Goal: Information Seeking & Learning: Learn about a topic

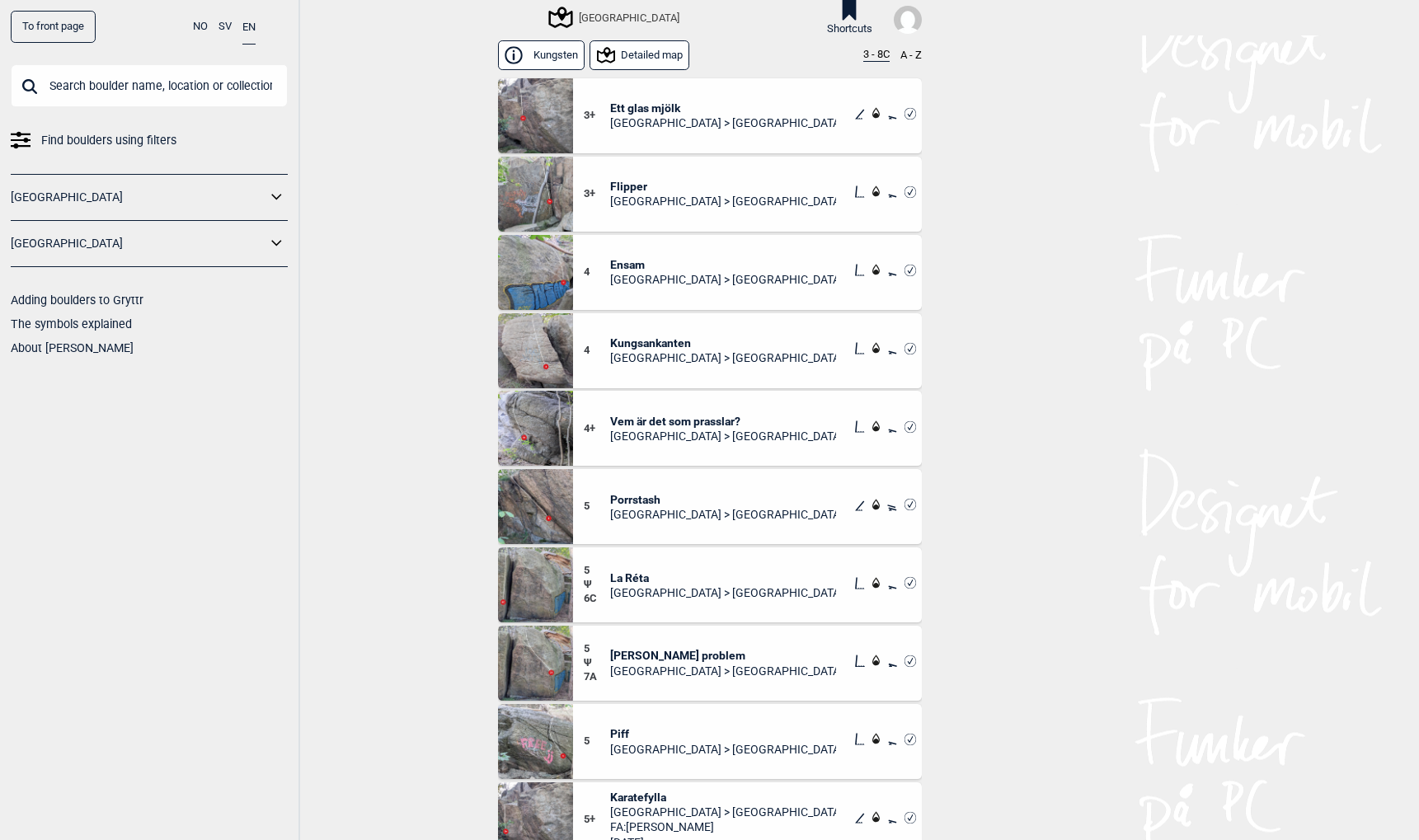
click at [71, 28] on link "To front page" at bounding box center [53, 27] width 85 height 32
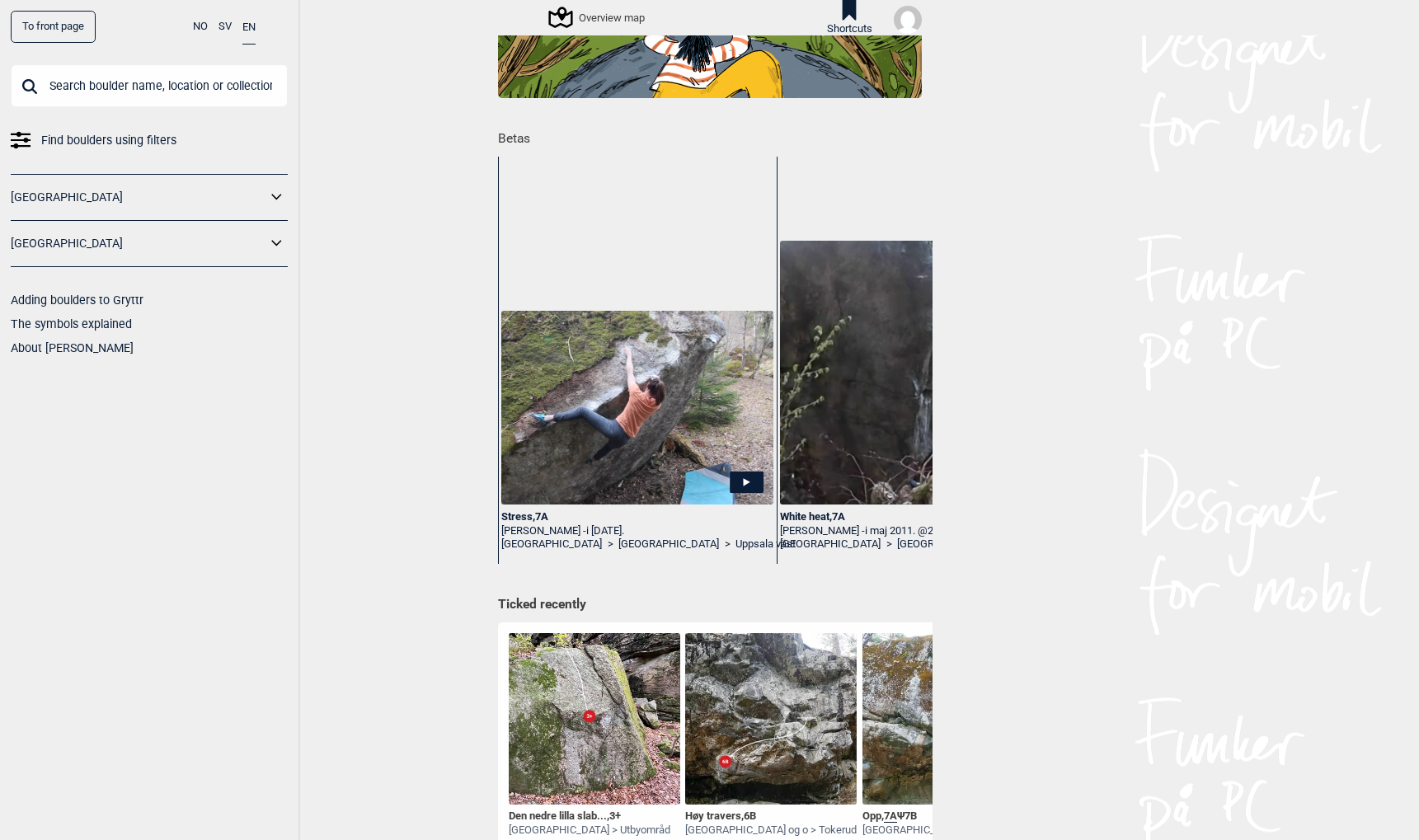
scroll to position [180, 0]
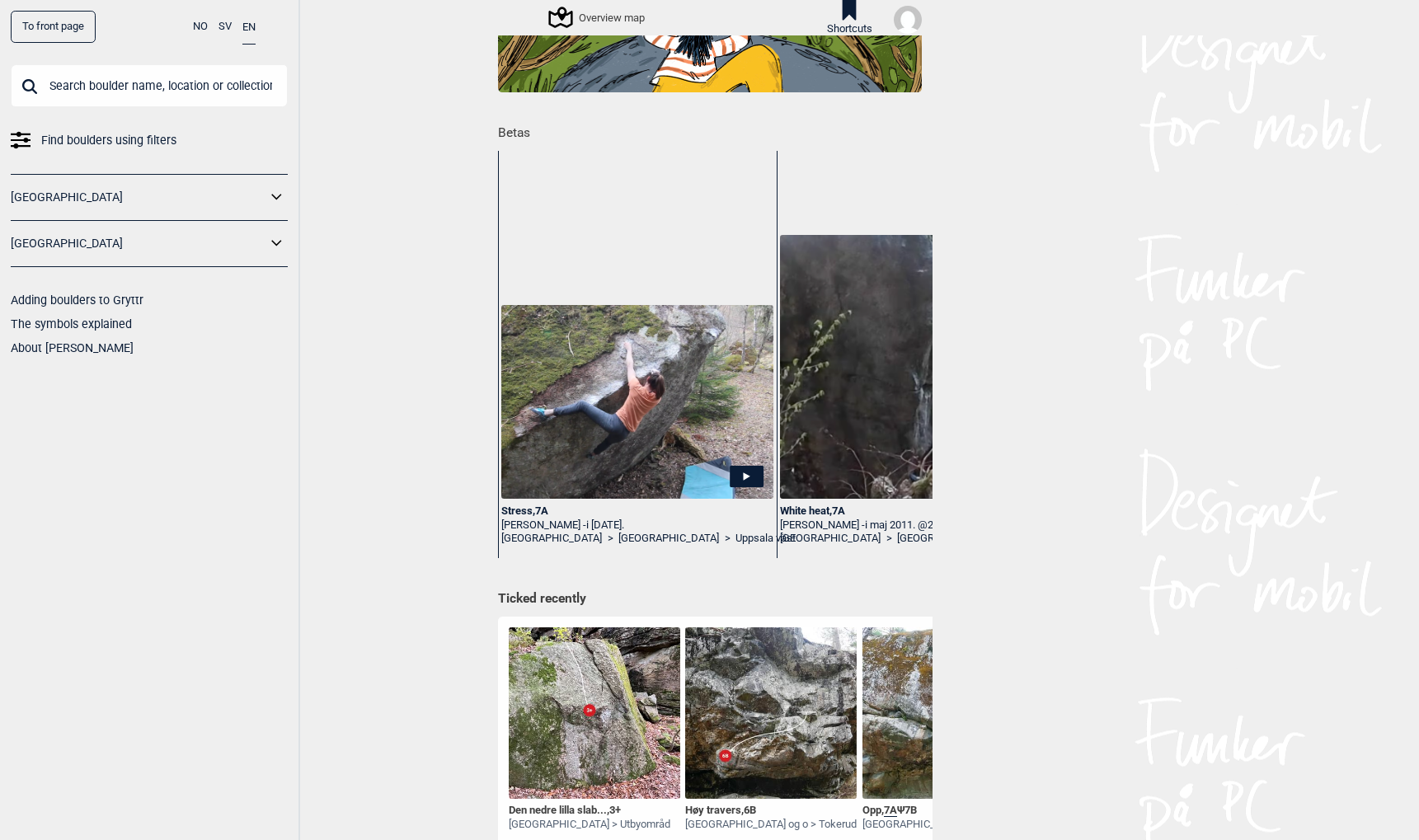
click at [713, 434] on img at bounding box center [636, 402] width 271 height 194
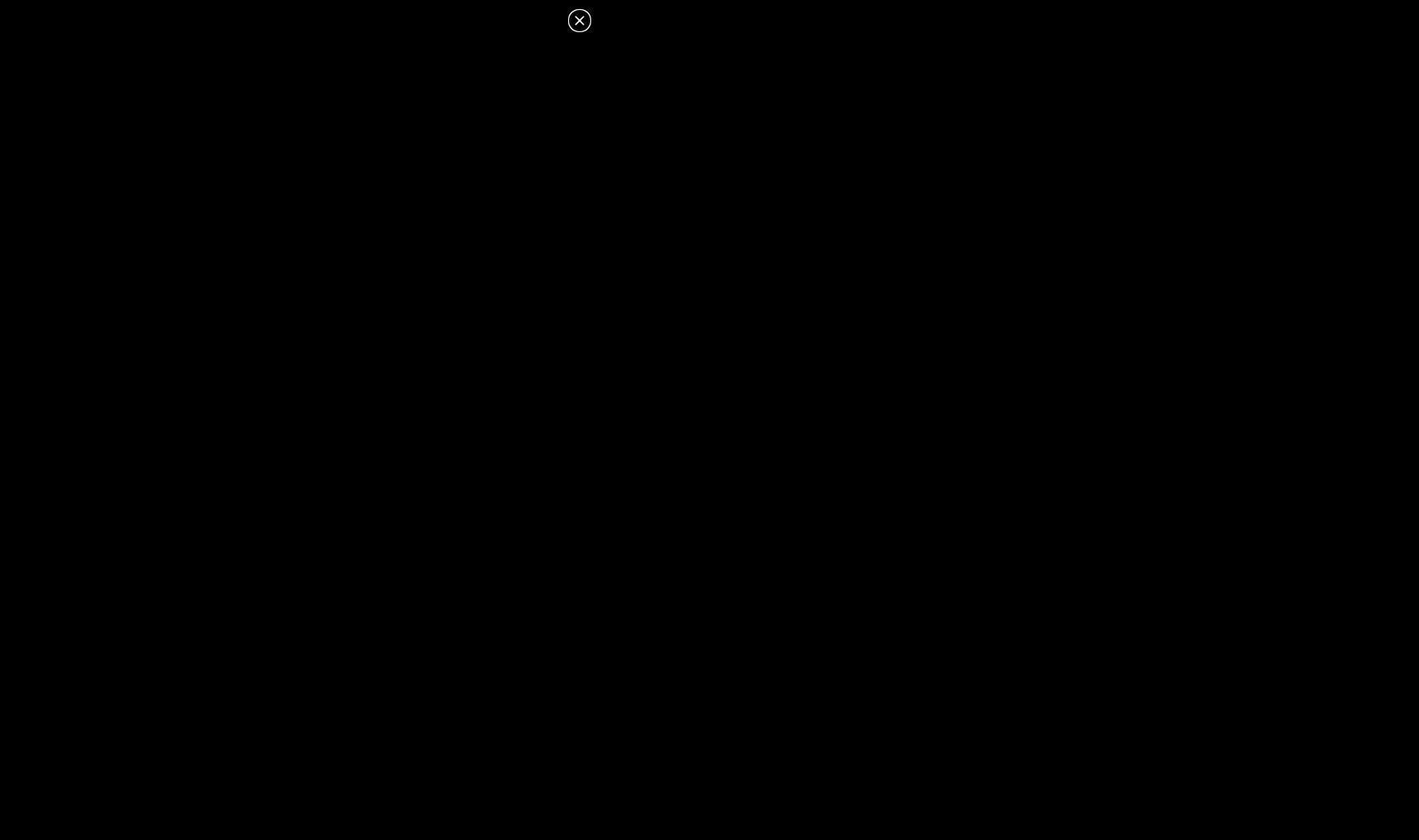
click at [582, 19] on icon at bounding box center [580, 20] width 19 height 19
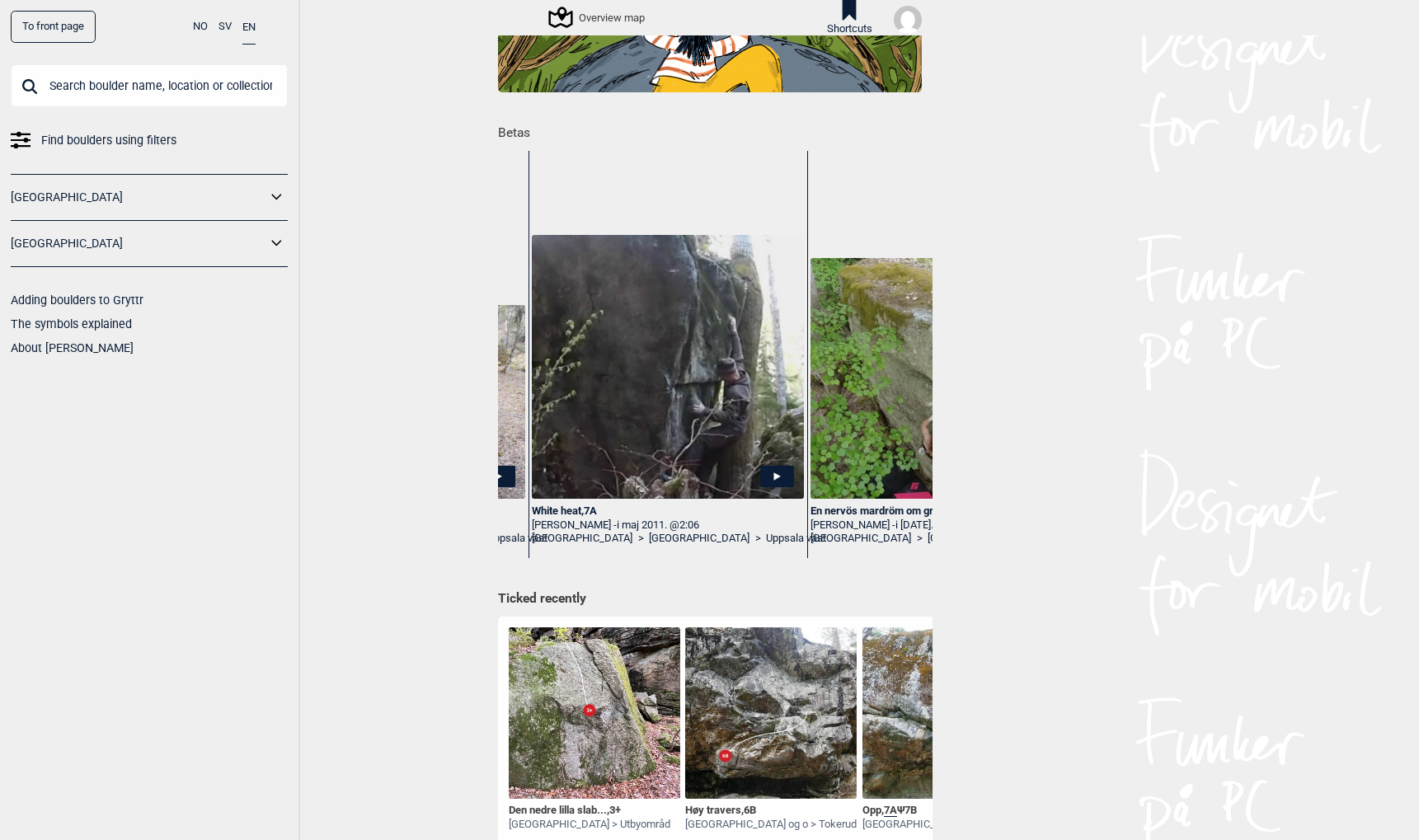
scroll to position [0, 251]
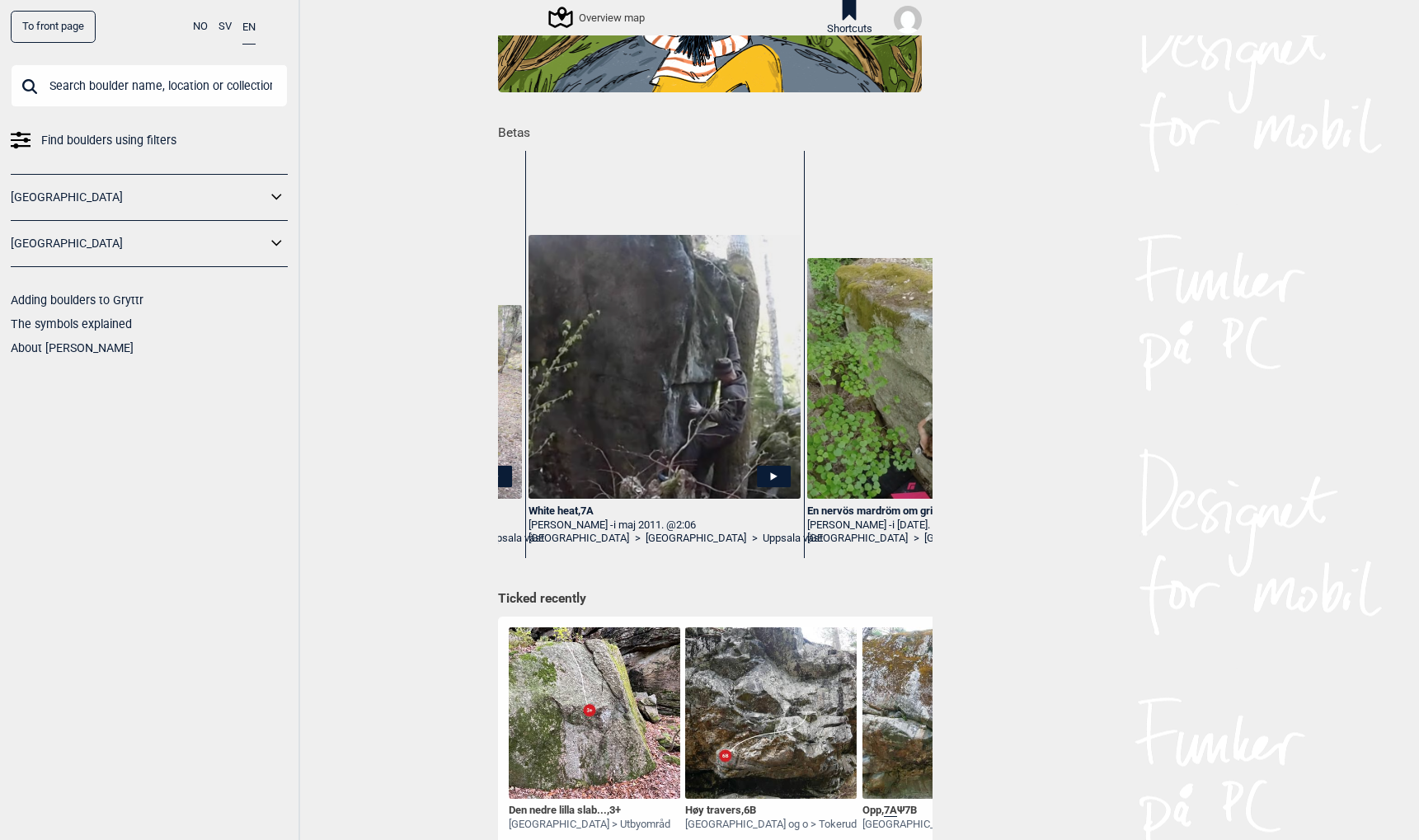
click at [698, 360] on img at bounding box center [664, 366] width 271 height 264
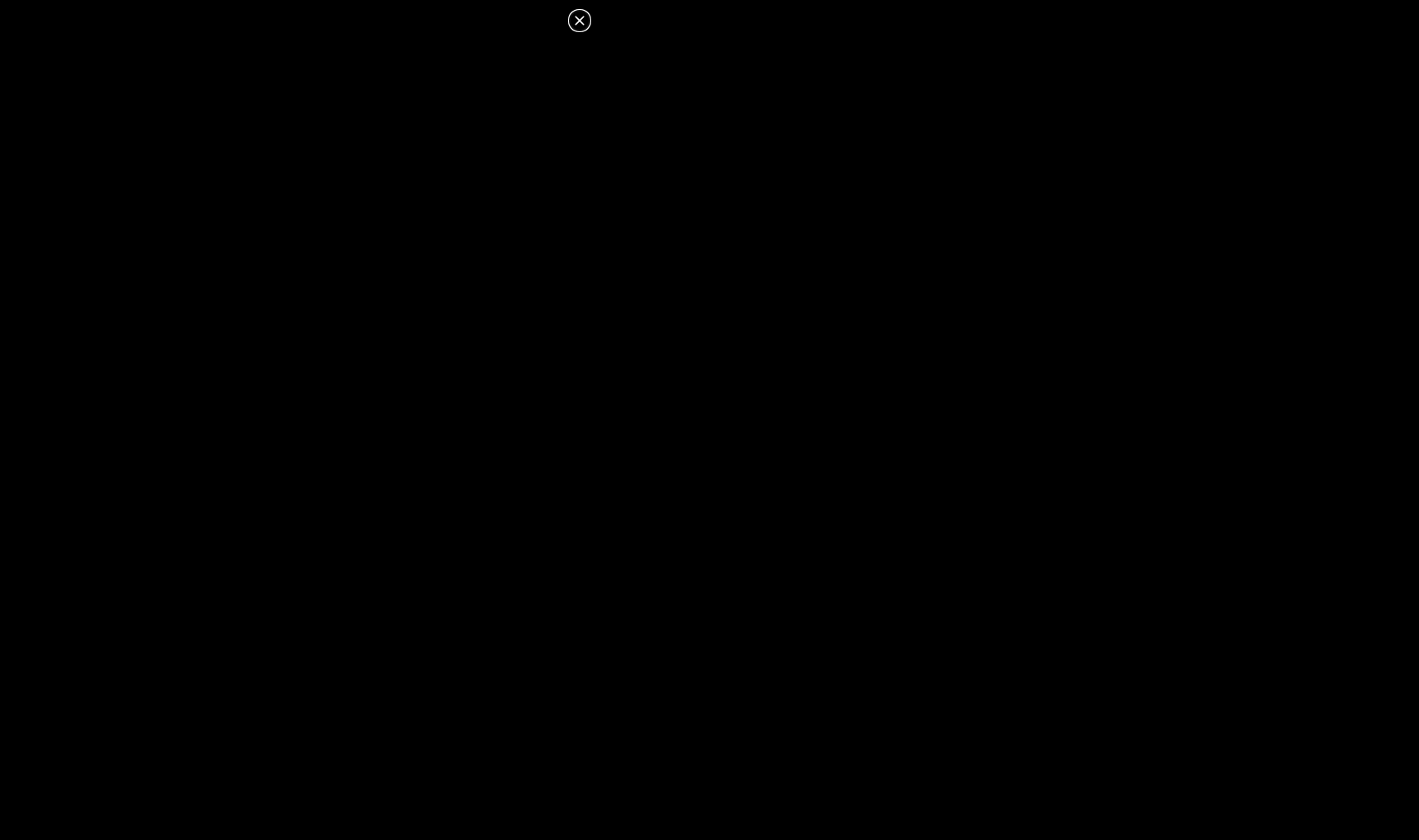
click at [578, 19] on icon at bounding box center [579, 20] width 9 height 9
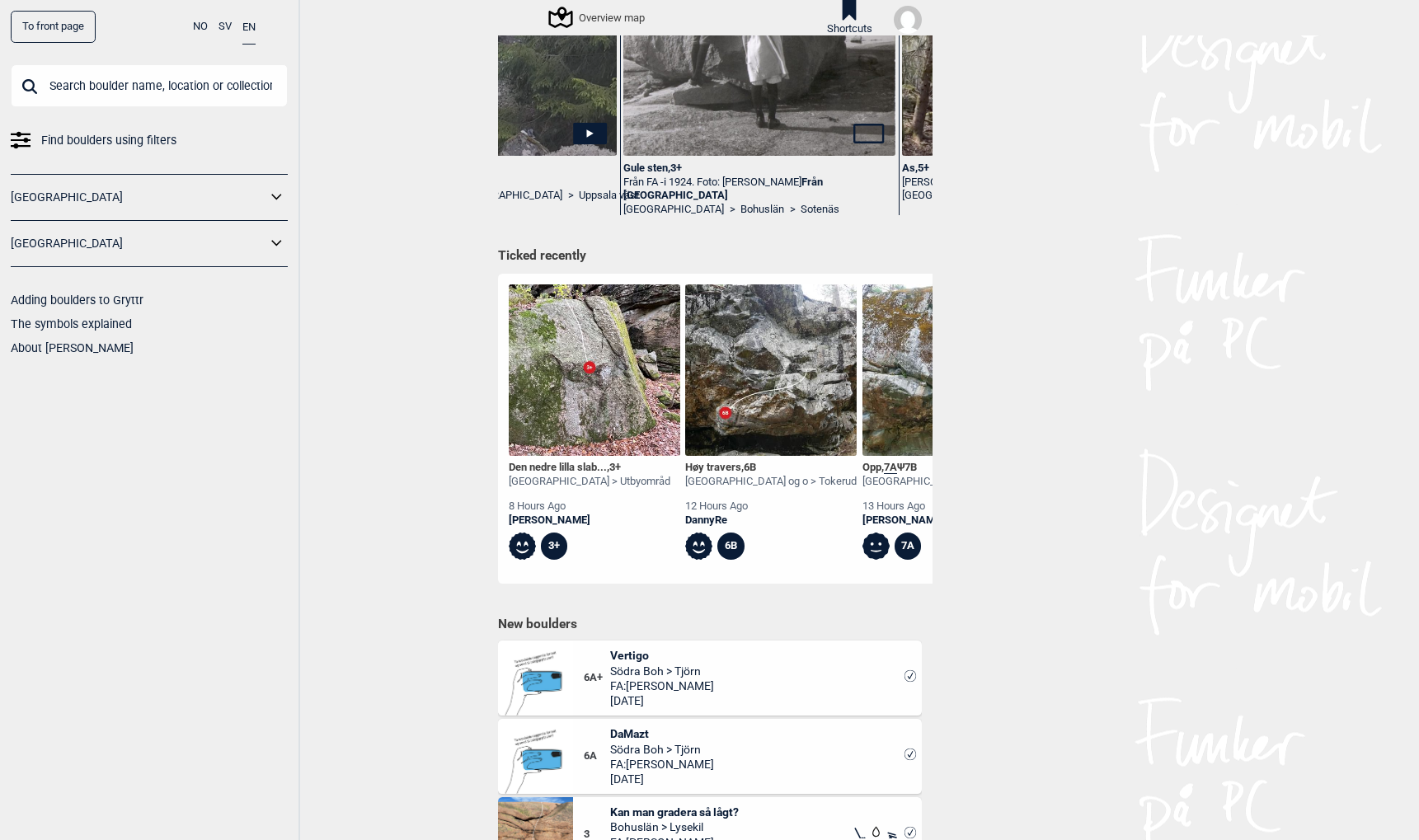
scroll to position [306, 0]
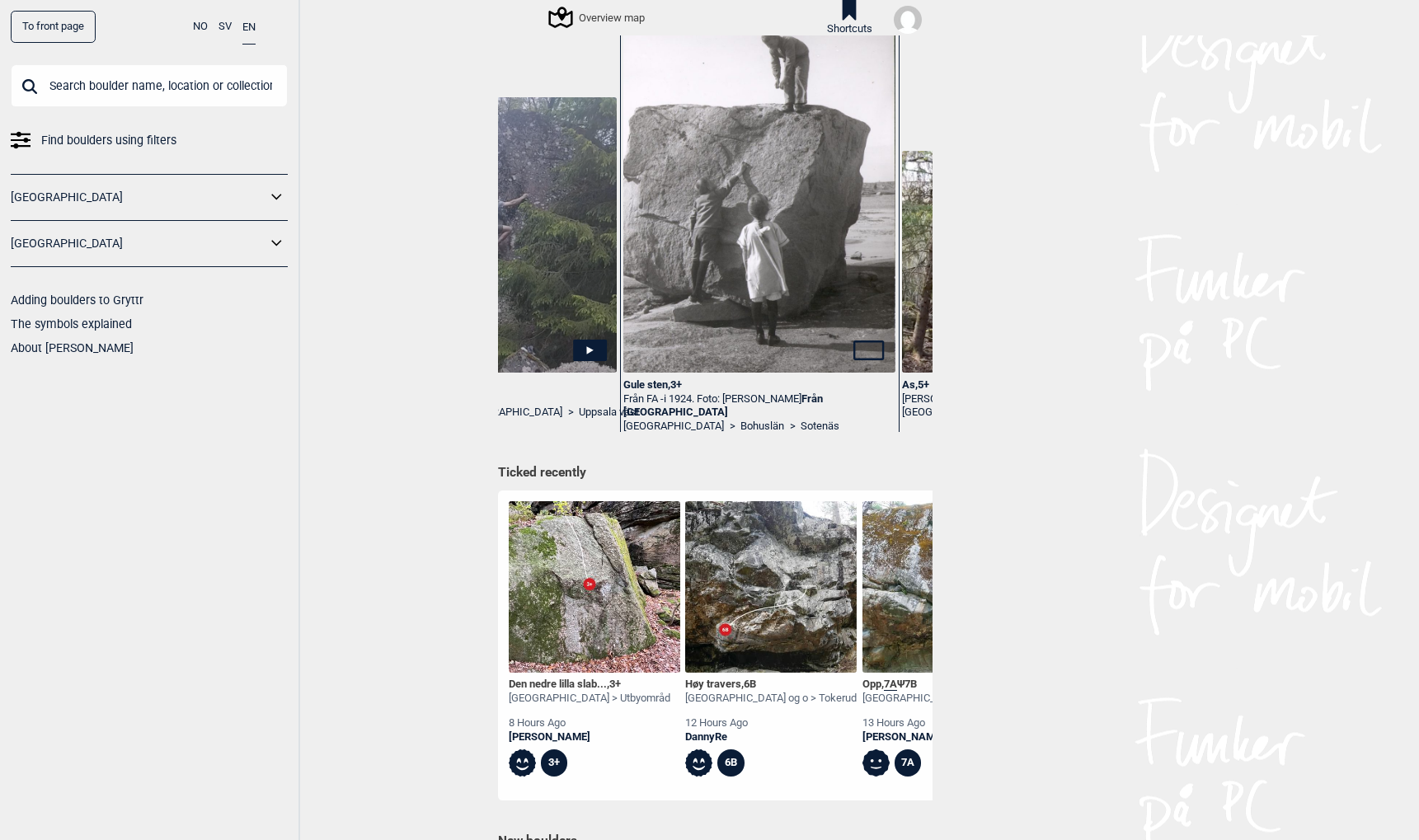
click at [151, 96] on input "text" at bounding box center [149, 86] width 277 height 42
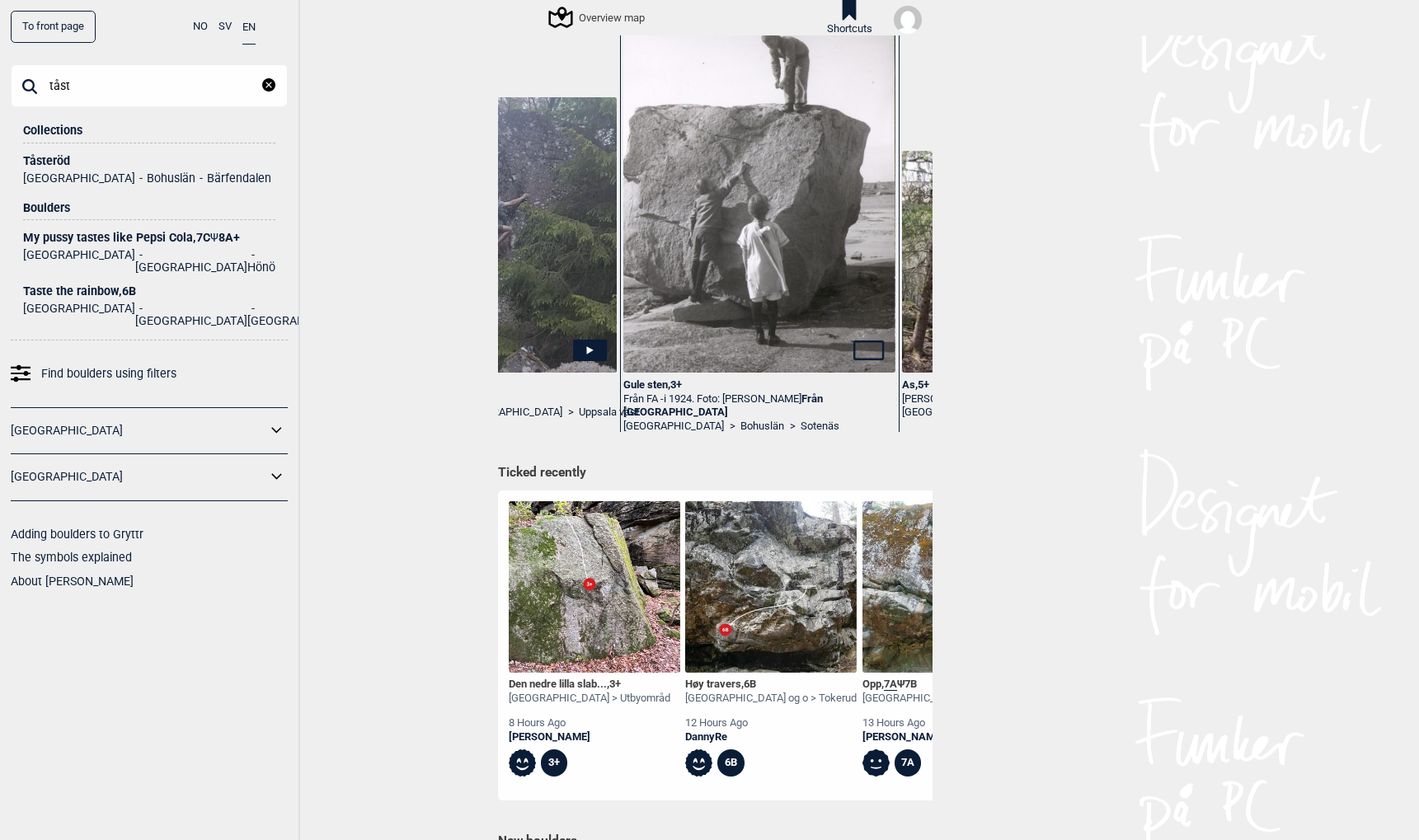
type input "tåst"
click at [55, 159] on div "Tåsteröd" at bounding box center [149, 161] width 252 height 12
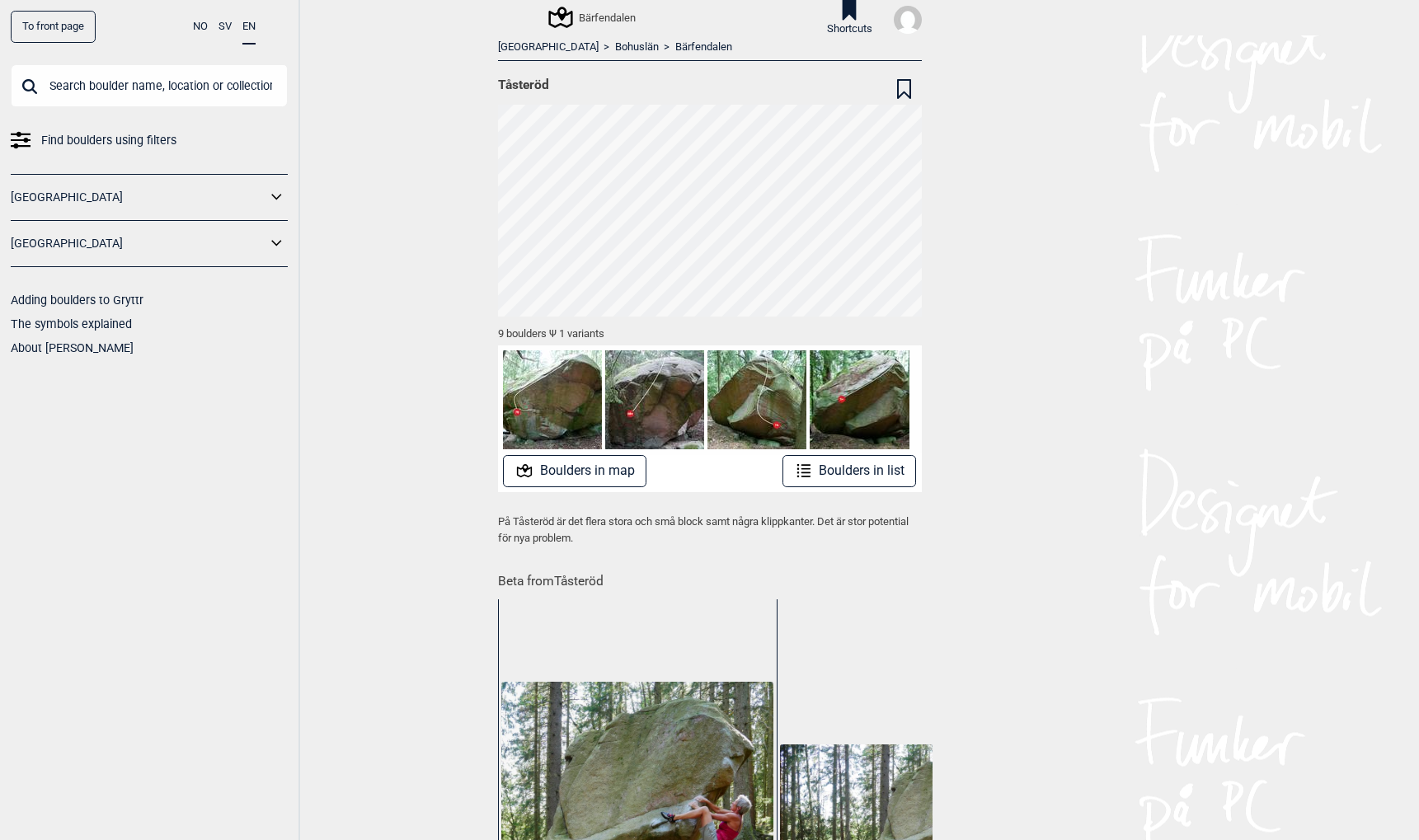
click at [583, 479] on button "Boulders in map" at bounding box center [575, 471] width 143 height 32
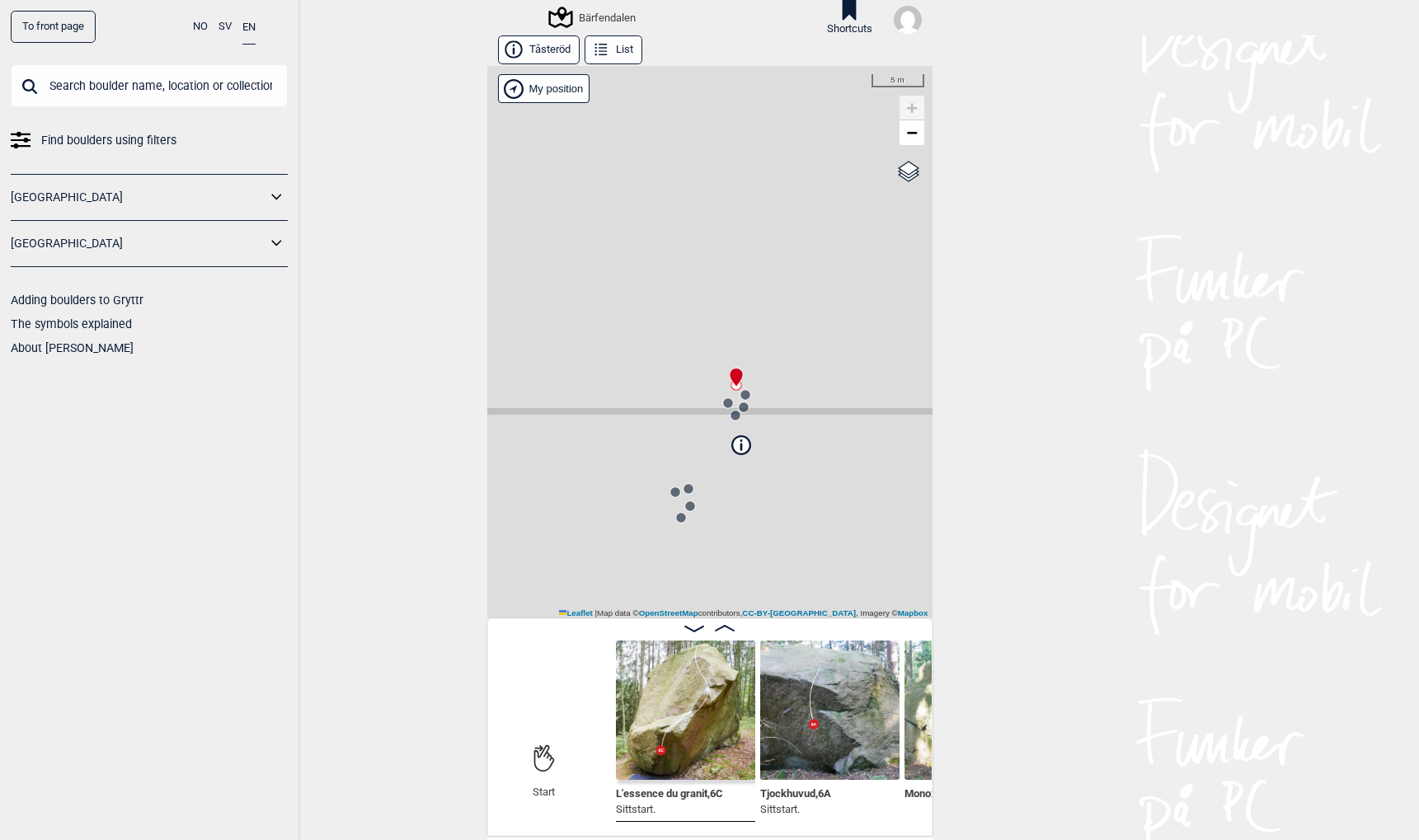
scroll to position [0, 157]
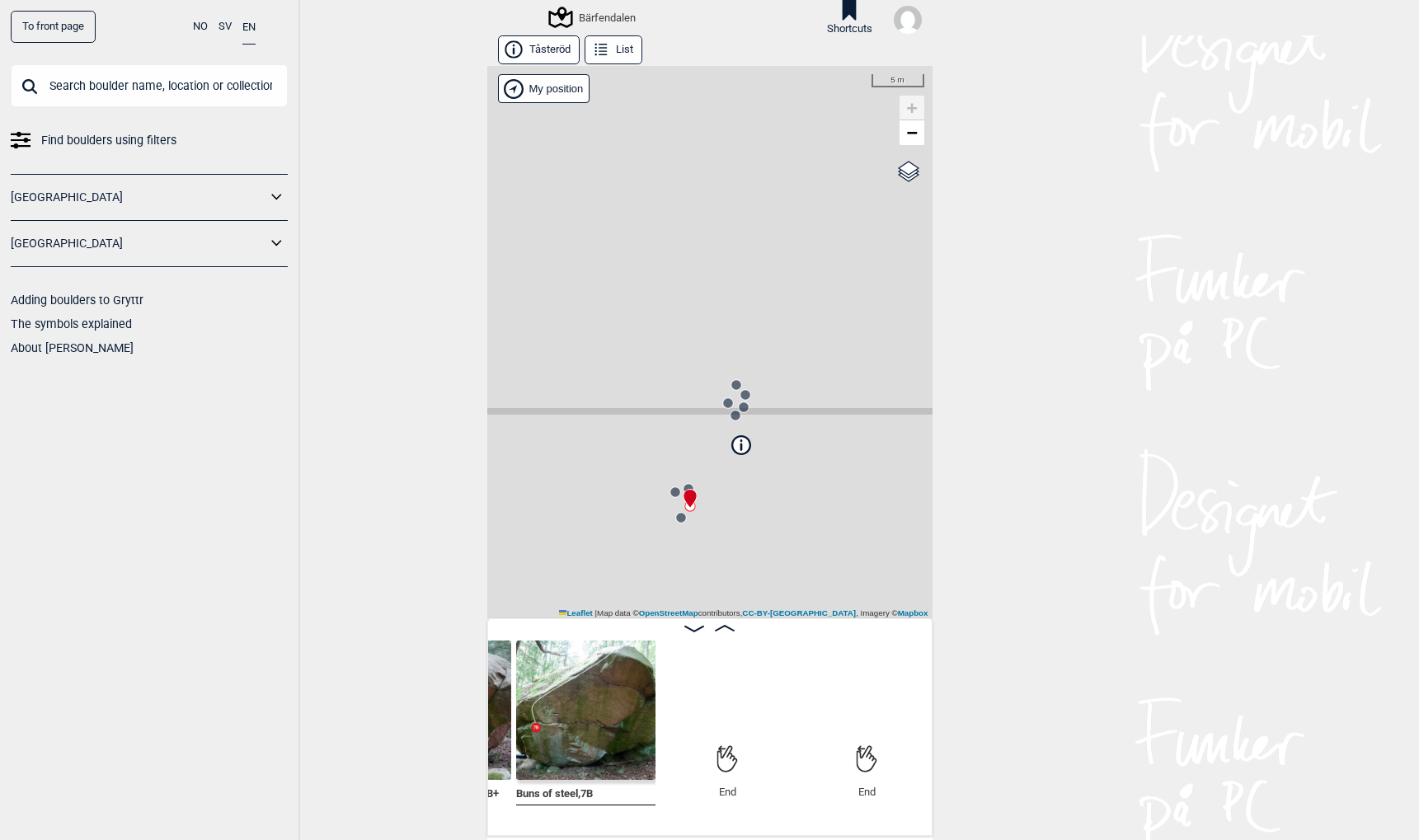
scroll to position [0, 1413]
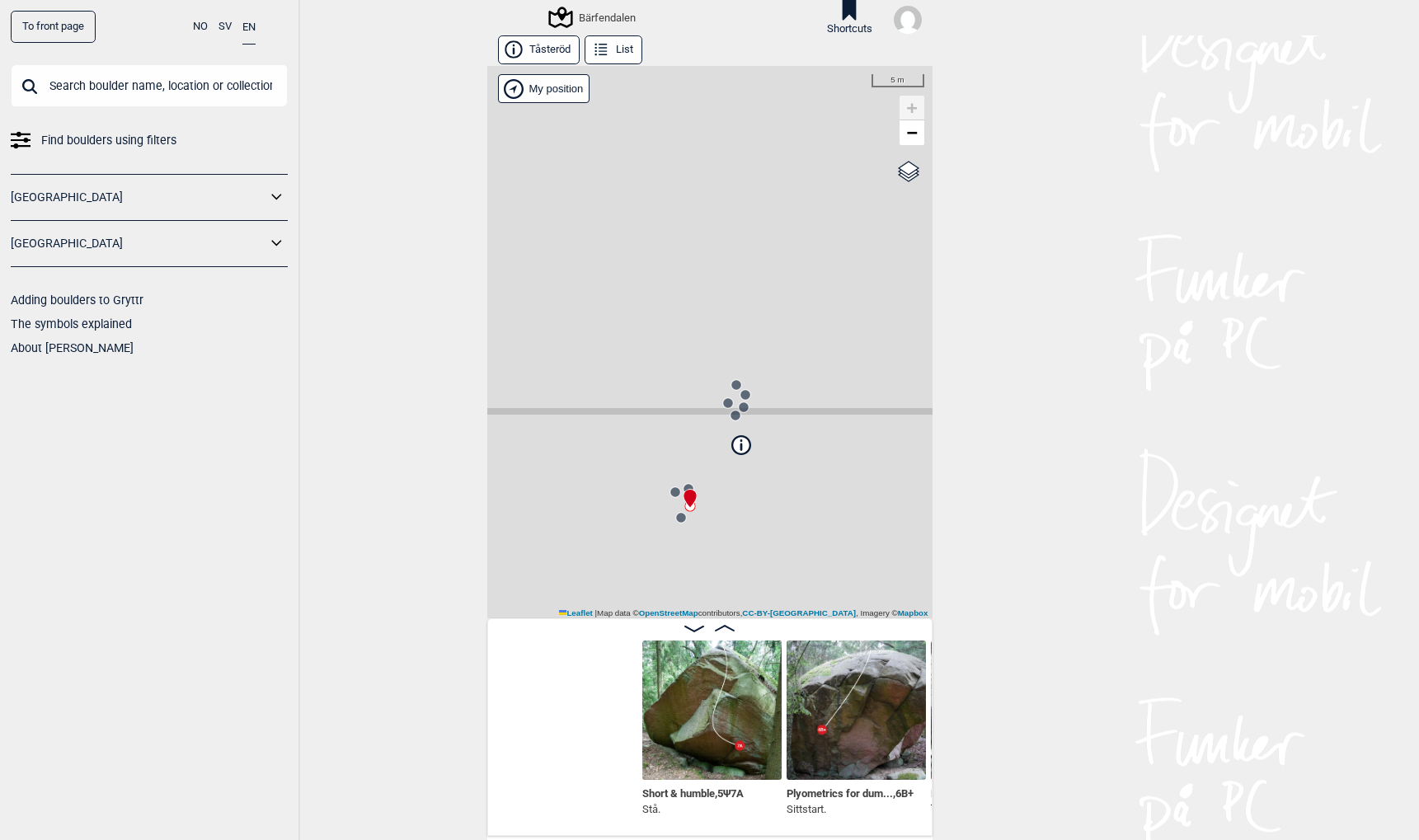
scroll to position [0, 836]
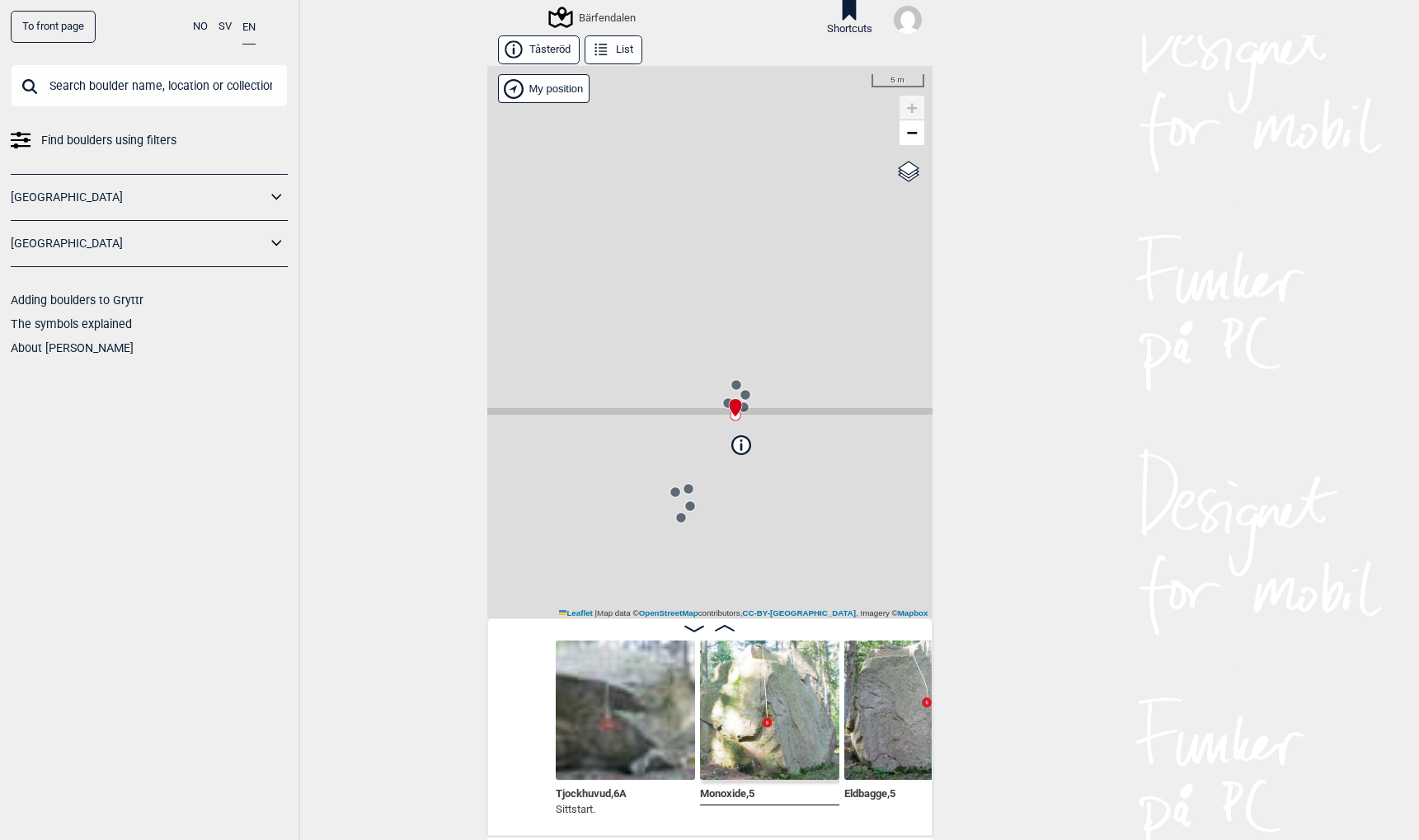
scroll to position [0, 230]
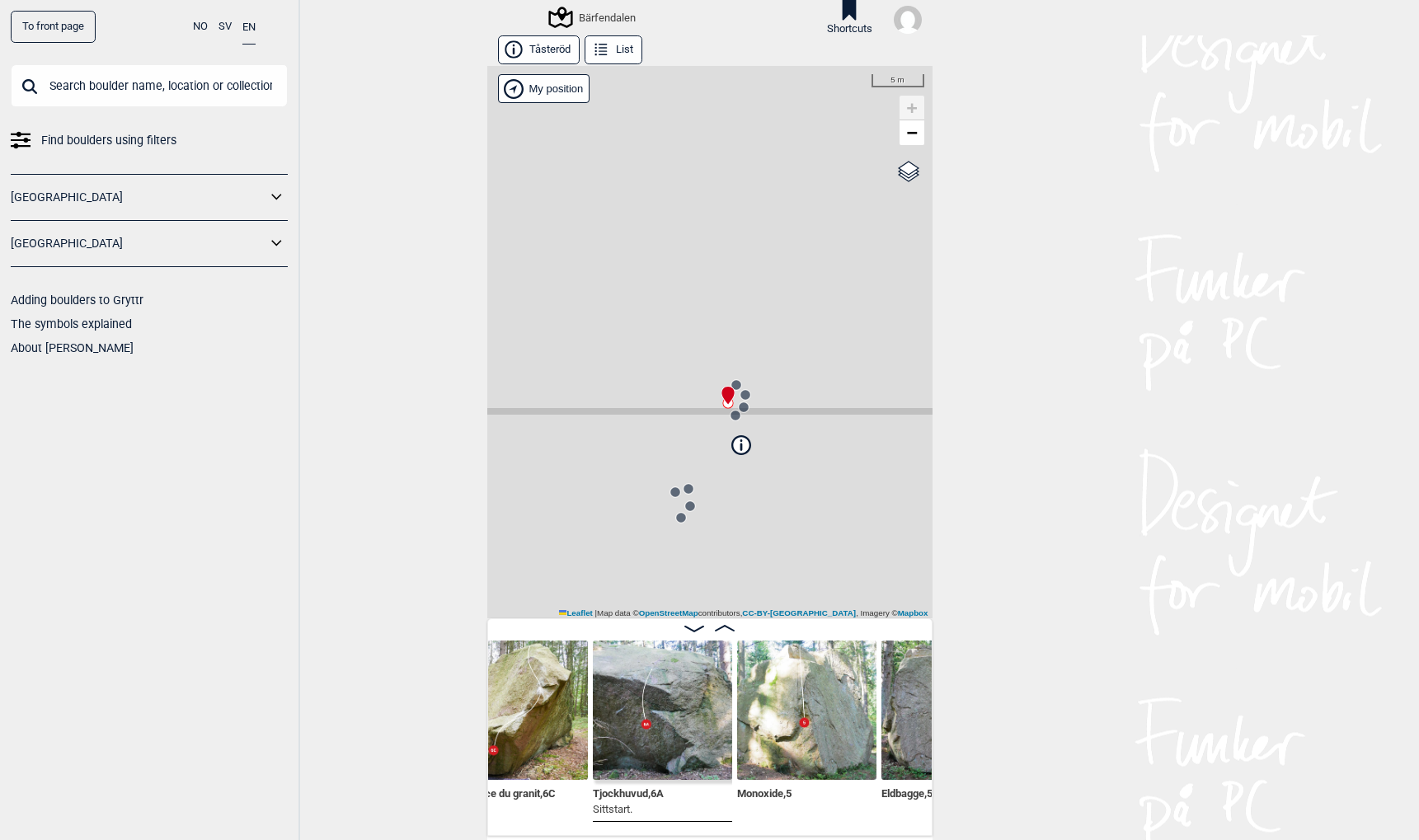
scroll to position [0, 330]
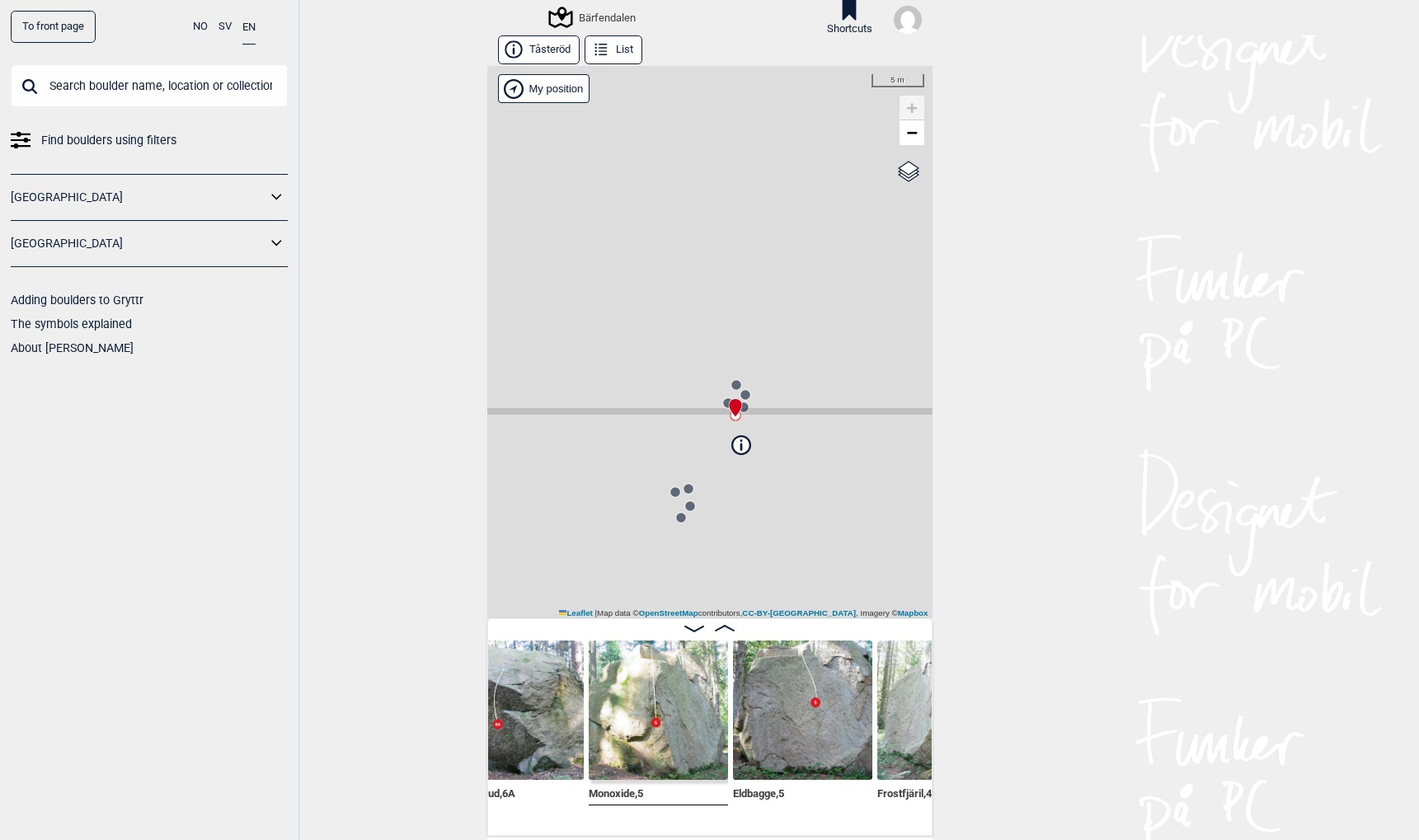
scroll to position [0, 473]
click at [74, 10] on div "To front page NO SV EN Find boulders using filters Norge Sverige Adding boulder…" at bounding box center [150, 420] width 300 height 840
click at [70, 18] on link "To front page" at bounding box center [53, 27] width 85 height 32
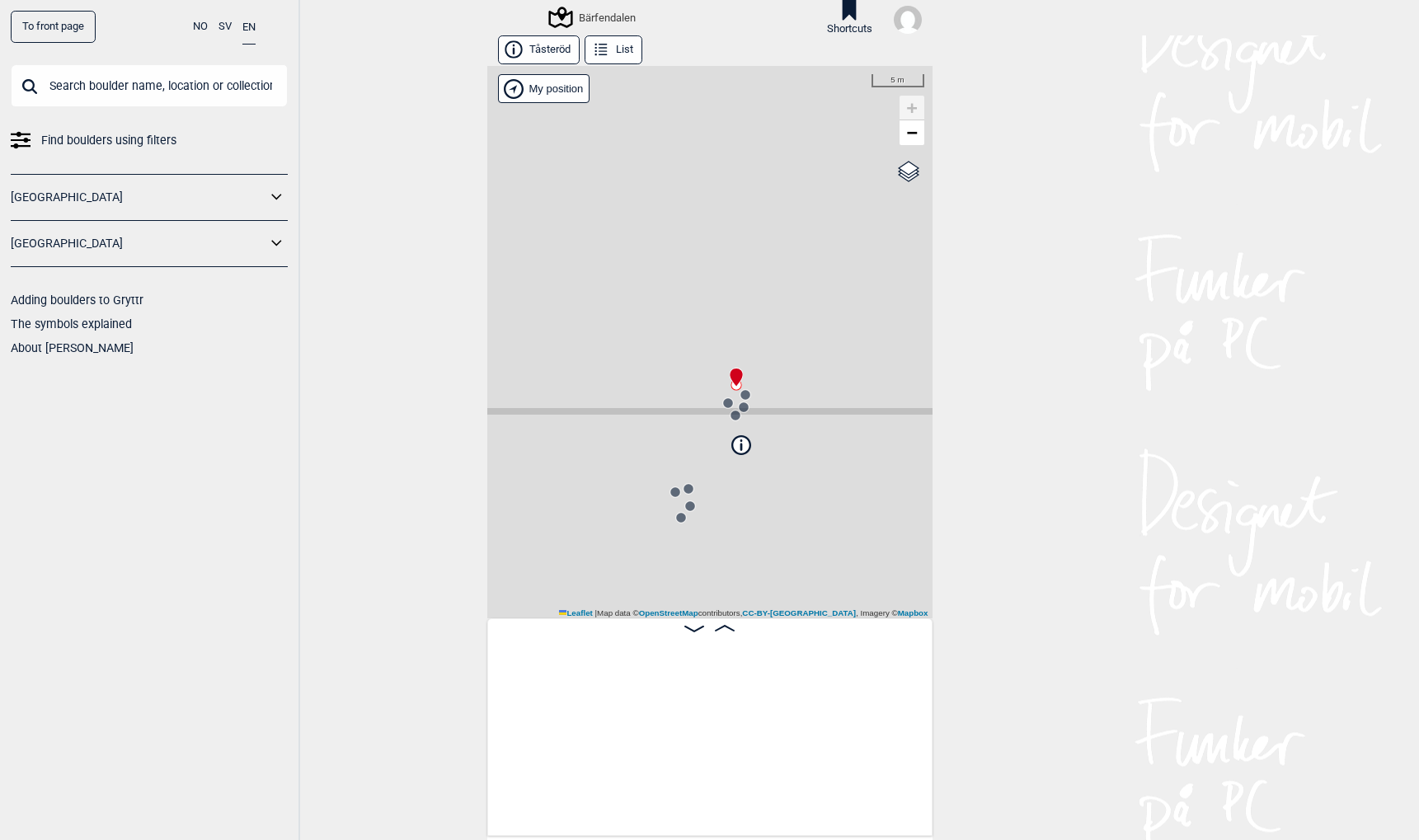
scroll to position [0, 129]
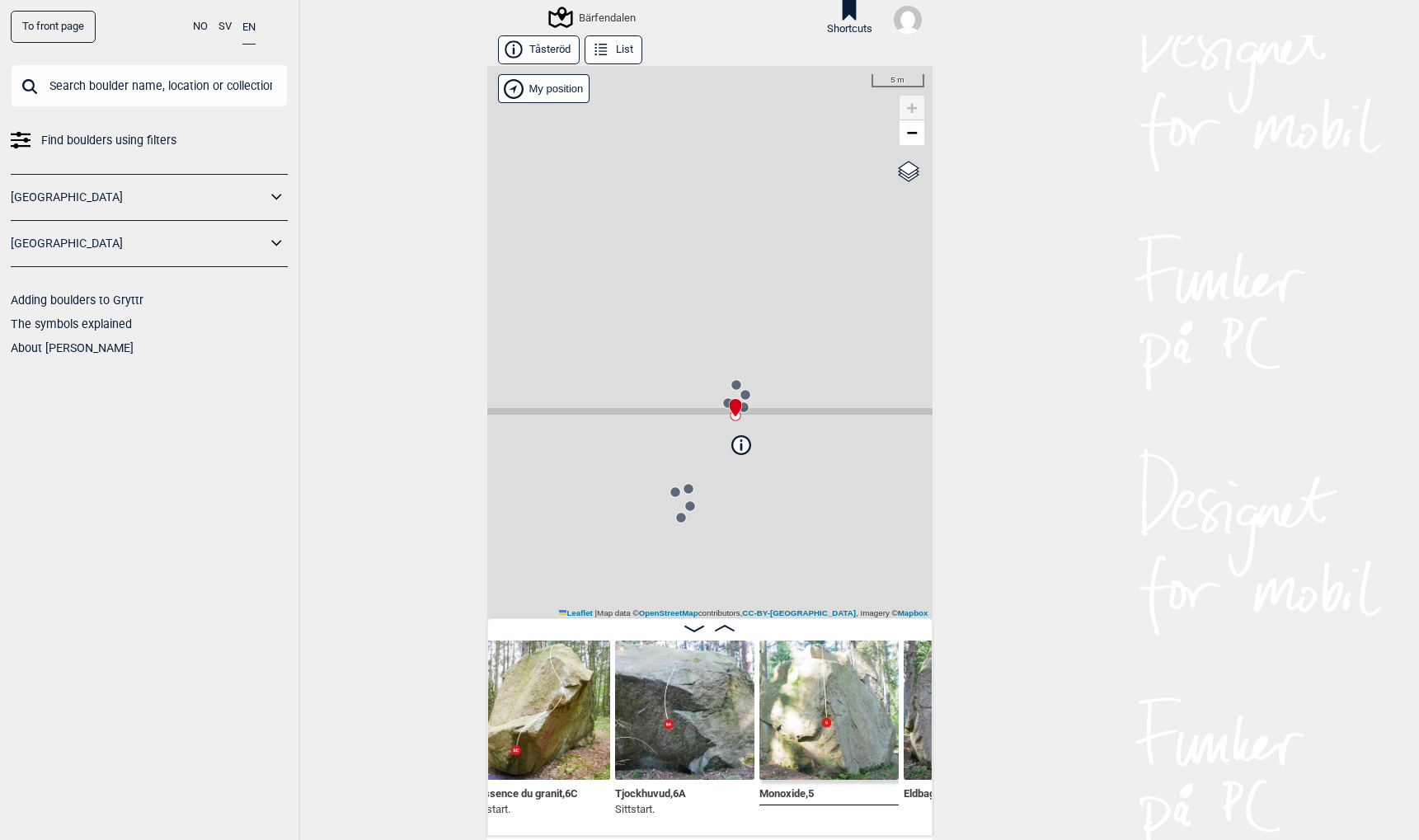
scroll to position [0, 271]
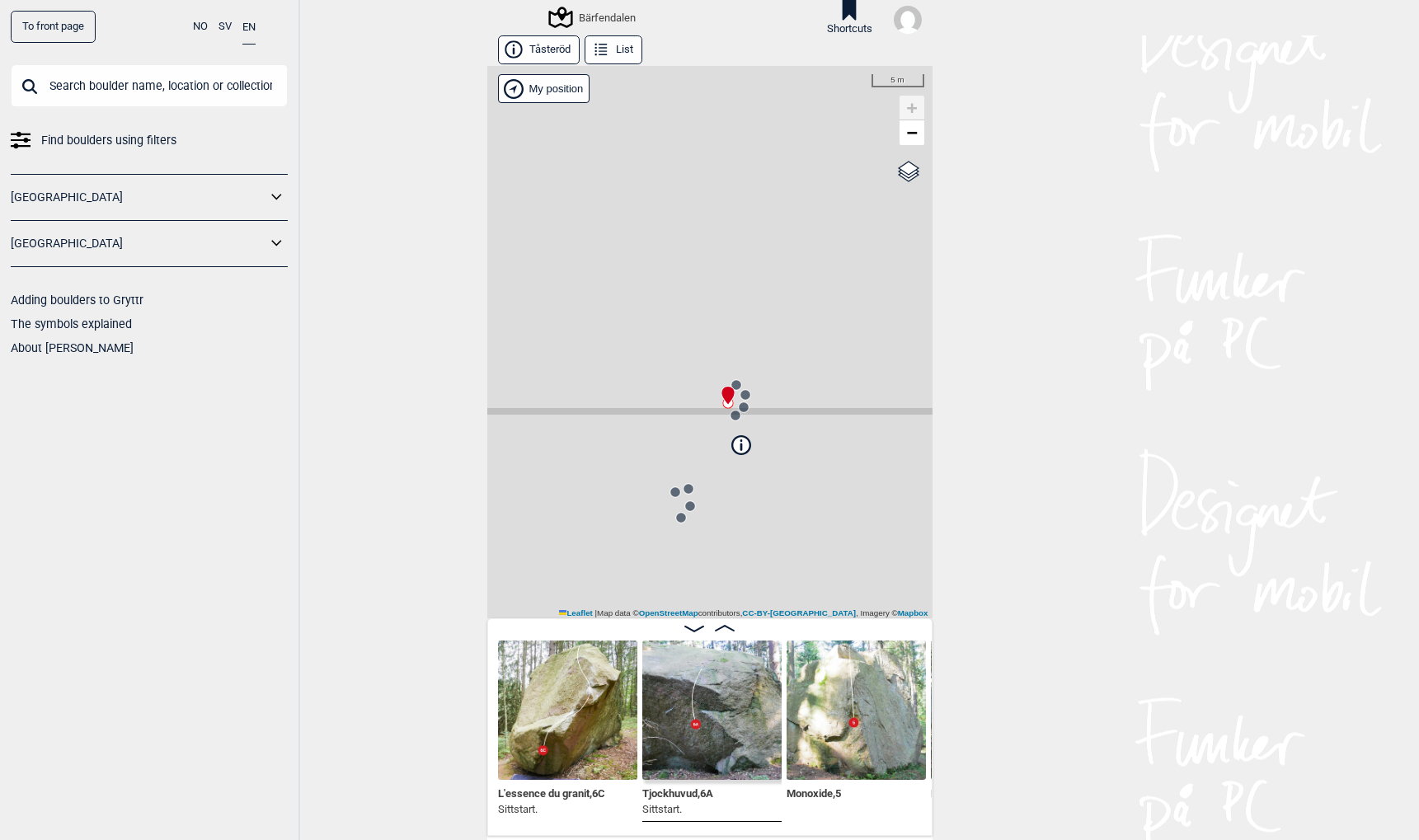
click at [532, 796] on span "L'essence du granit , 6C" at bounding box center [551, 792] width 107 height 16
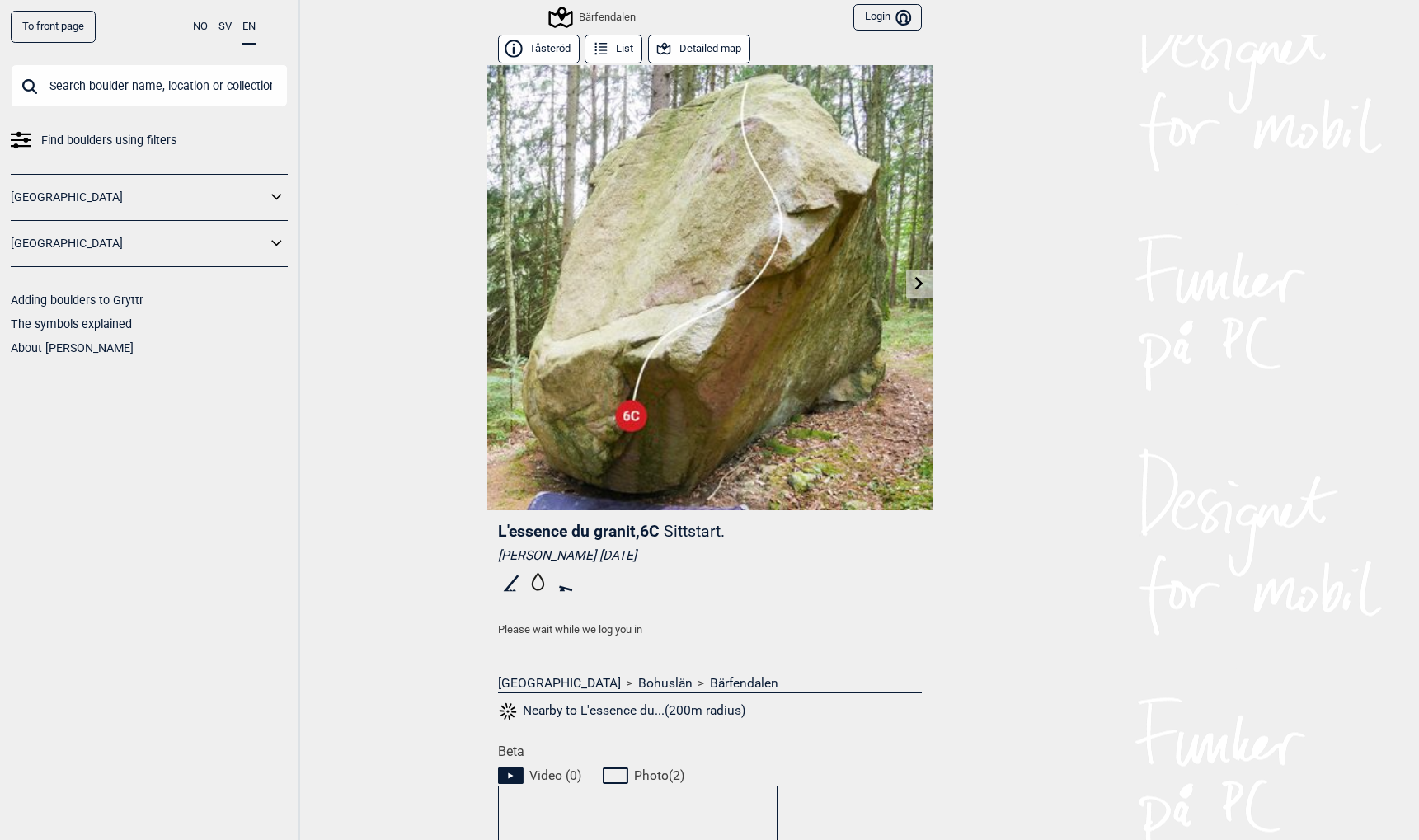
click at [920, 292] on link at bounding box center [919, 284] width 26 height 27
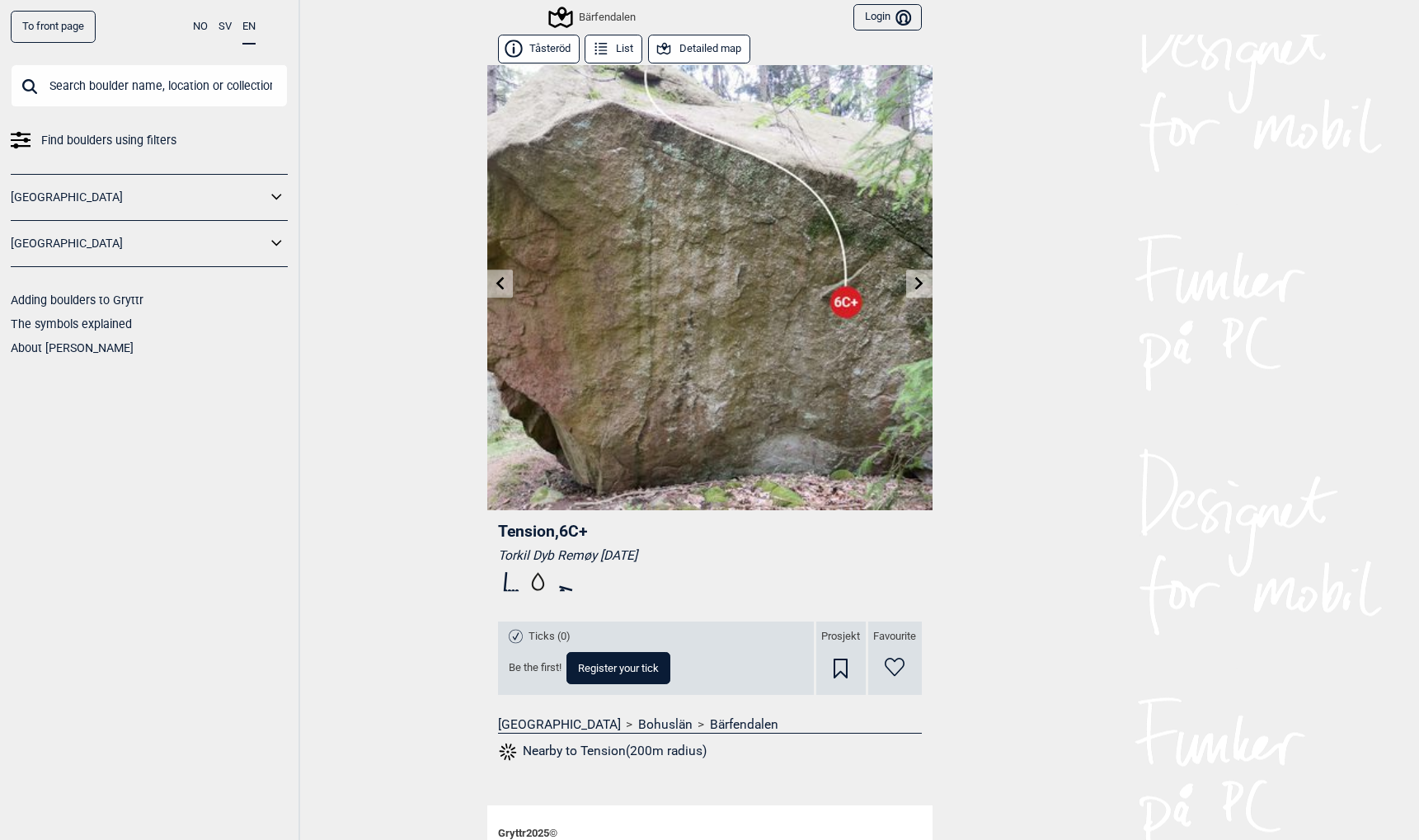
click at [506, 274] on link at bounding box center [499, 284] width 26 height 27
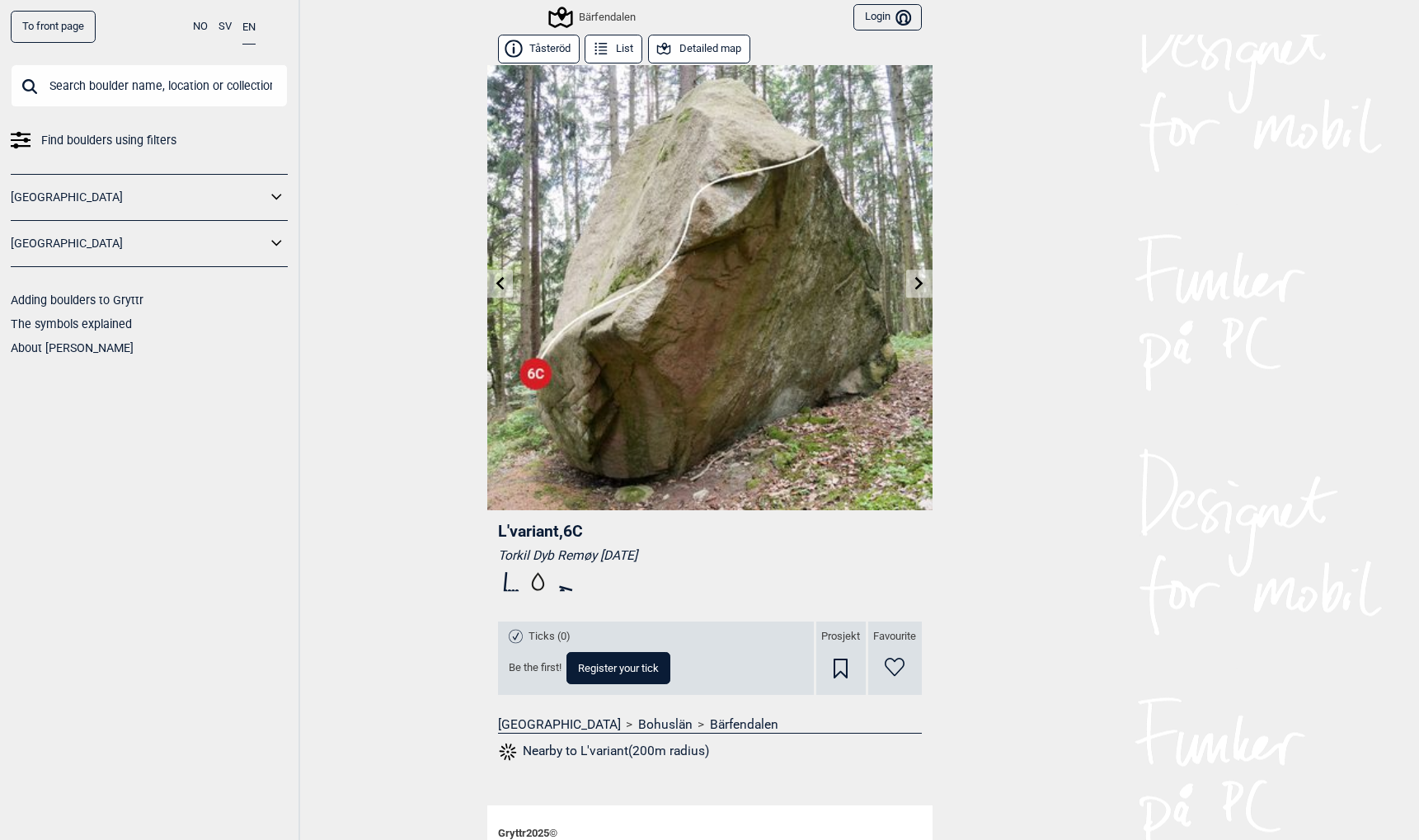
click at [925, 283] on icon at bounding box center [919, 282] width 13 height 13
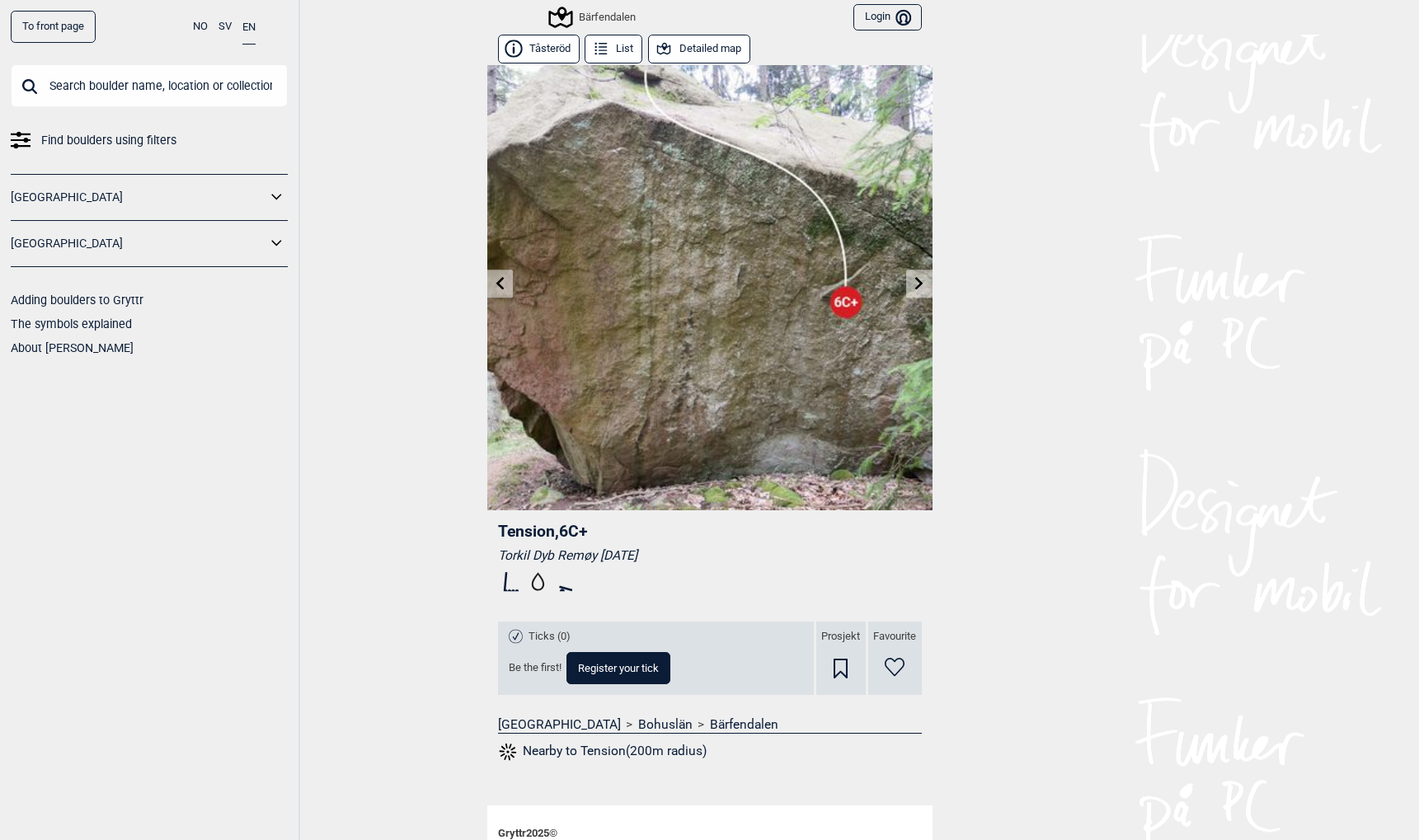
click at [925, 283] on icon at bounding box center [919, 282] width 13 height 13
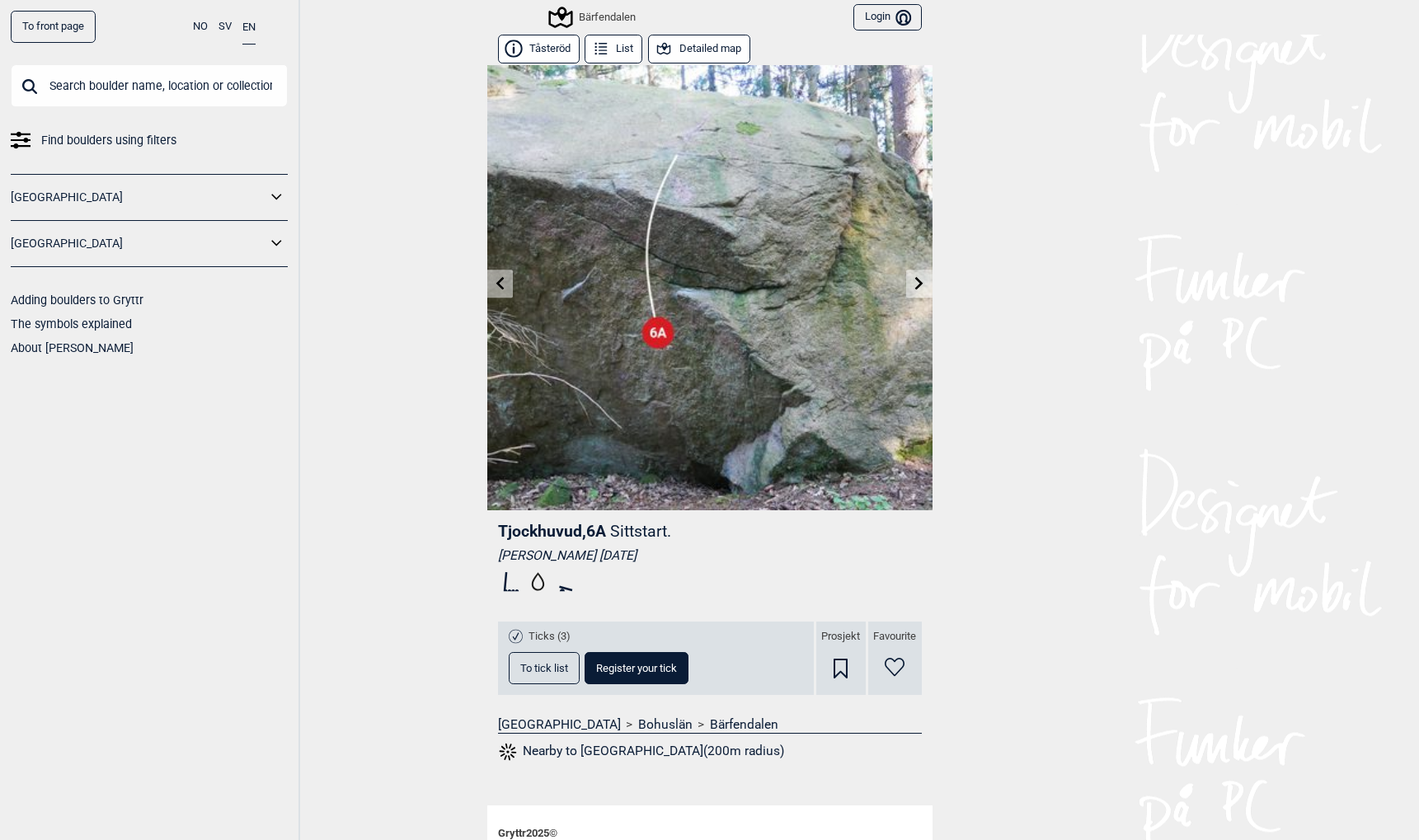
click at [918, 283] on icon at bounding box center [919, 282] width 13 height 13
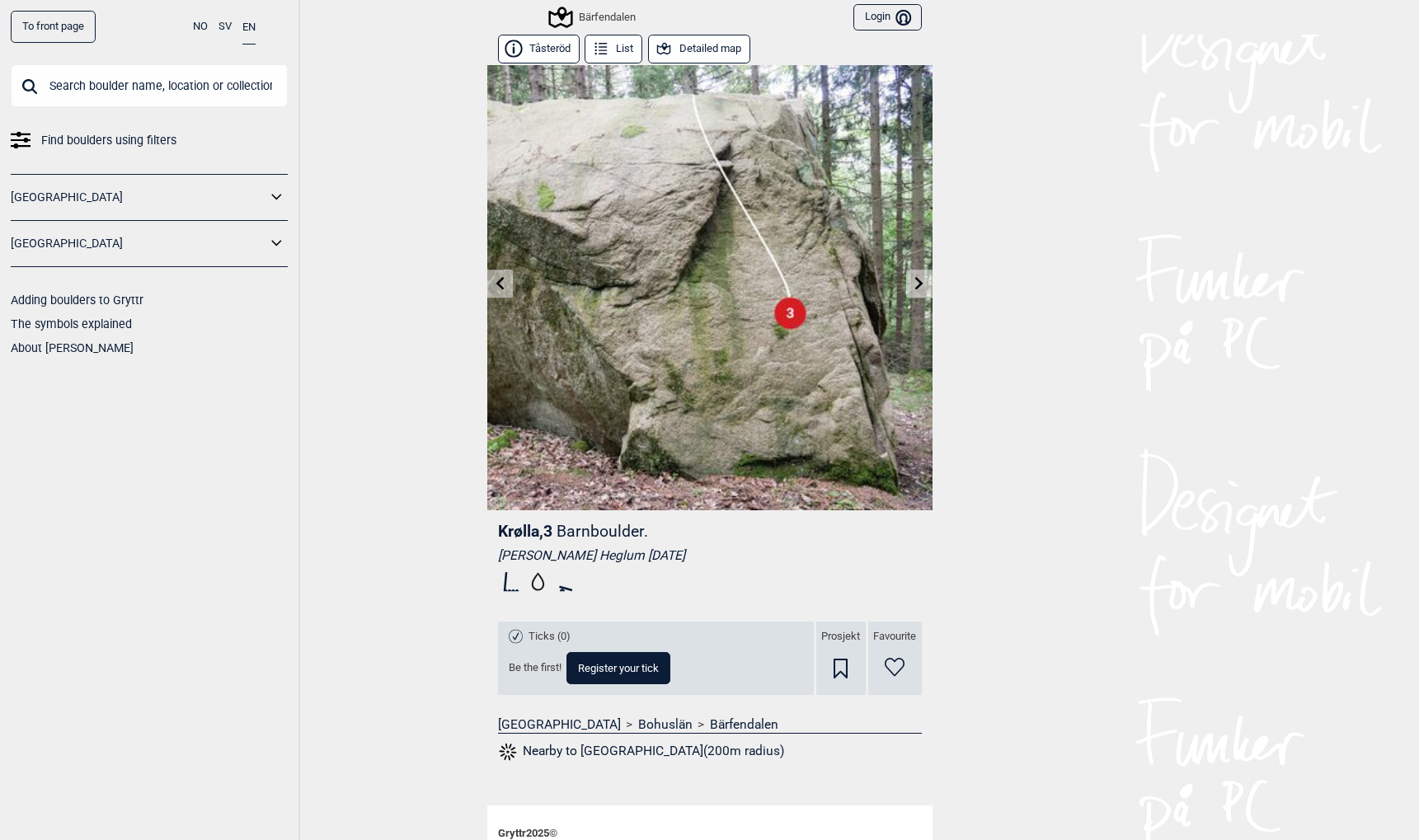
click at [918, 283] on icon at bounding box center [919, 282] width 13 height 13
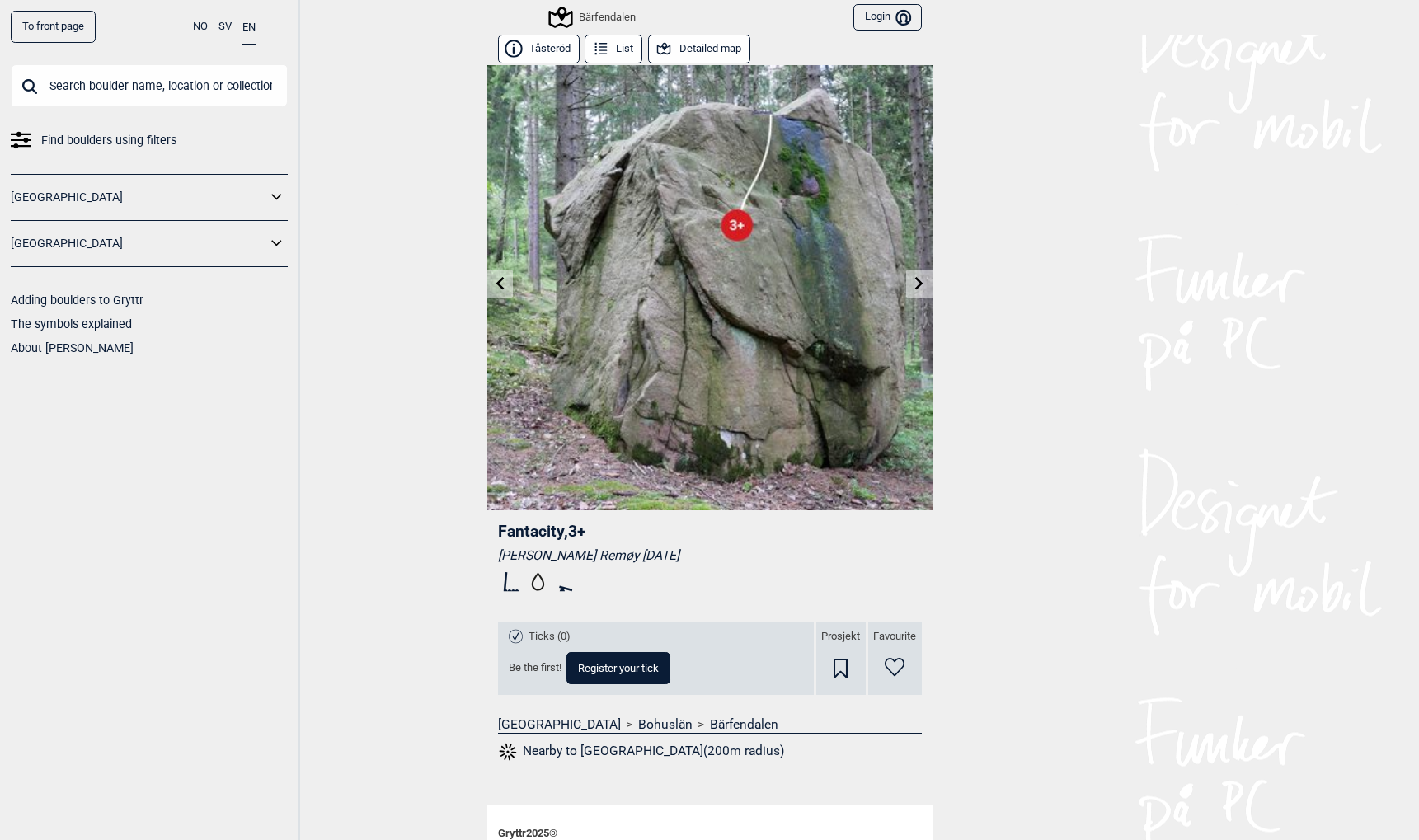
click at [918, 283] on icon at bounding box center [919, 282] width 13 height 13
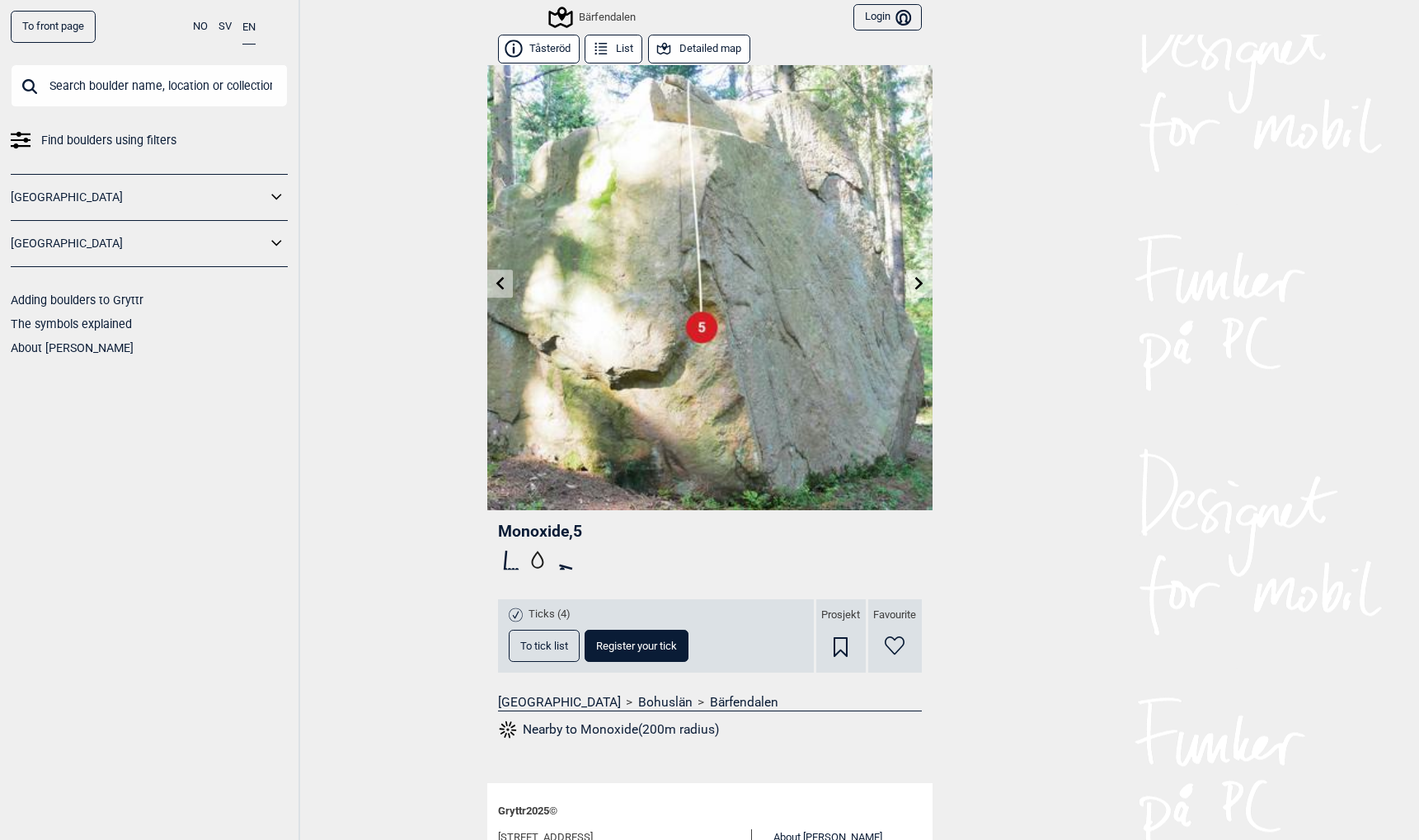
click at [918, 283] on icon at bounding box center [919, 282] width 13 height 13
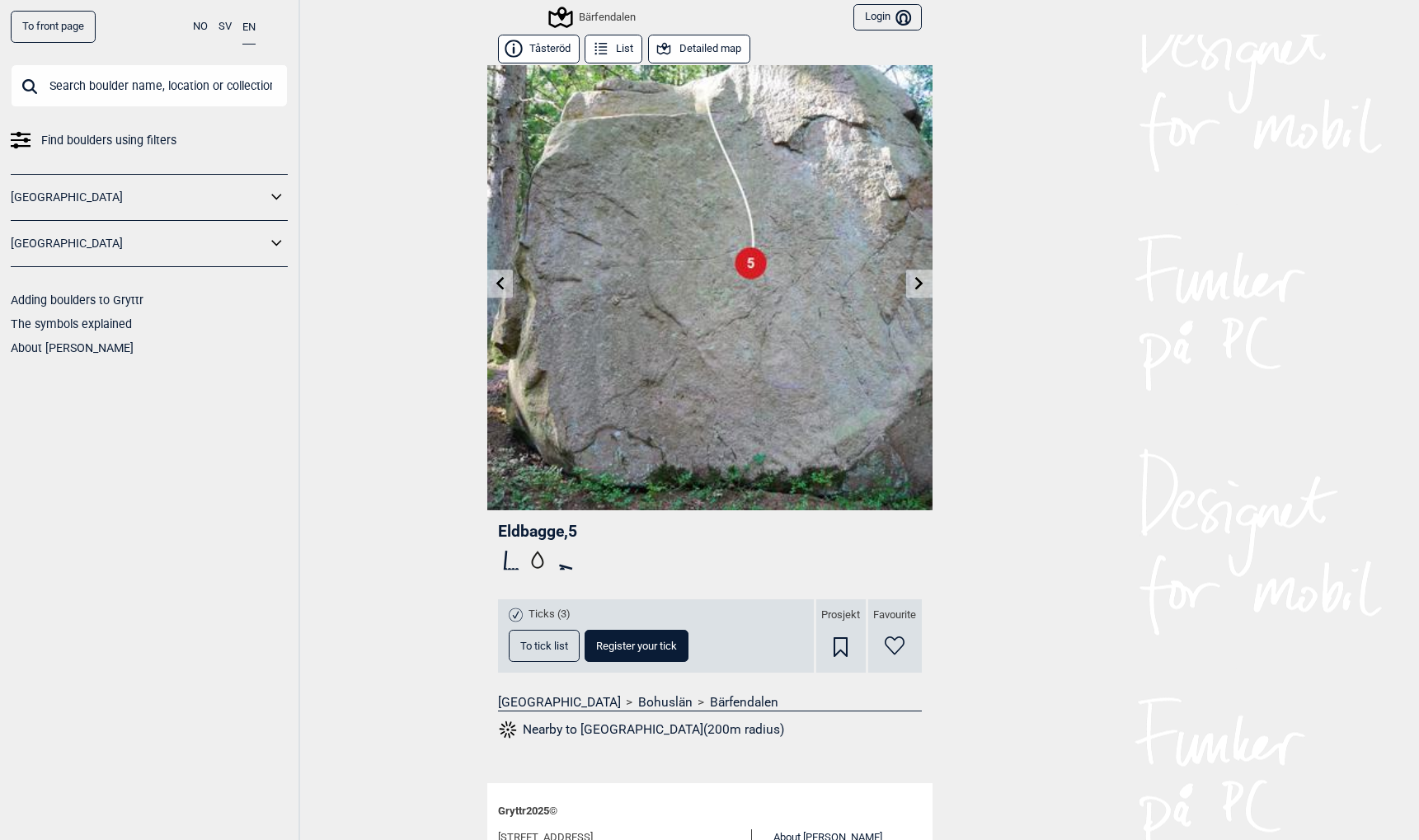
click at [918, 283] on icon at bounding box center [919, 282] width 13 height 13
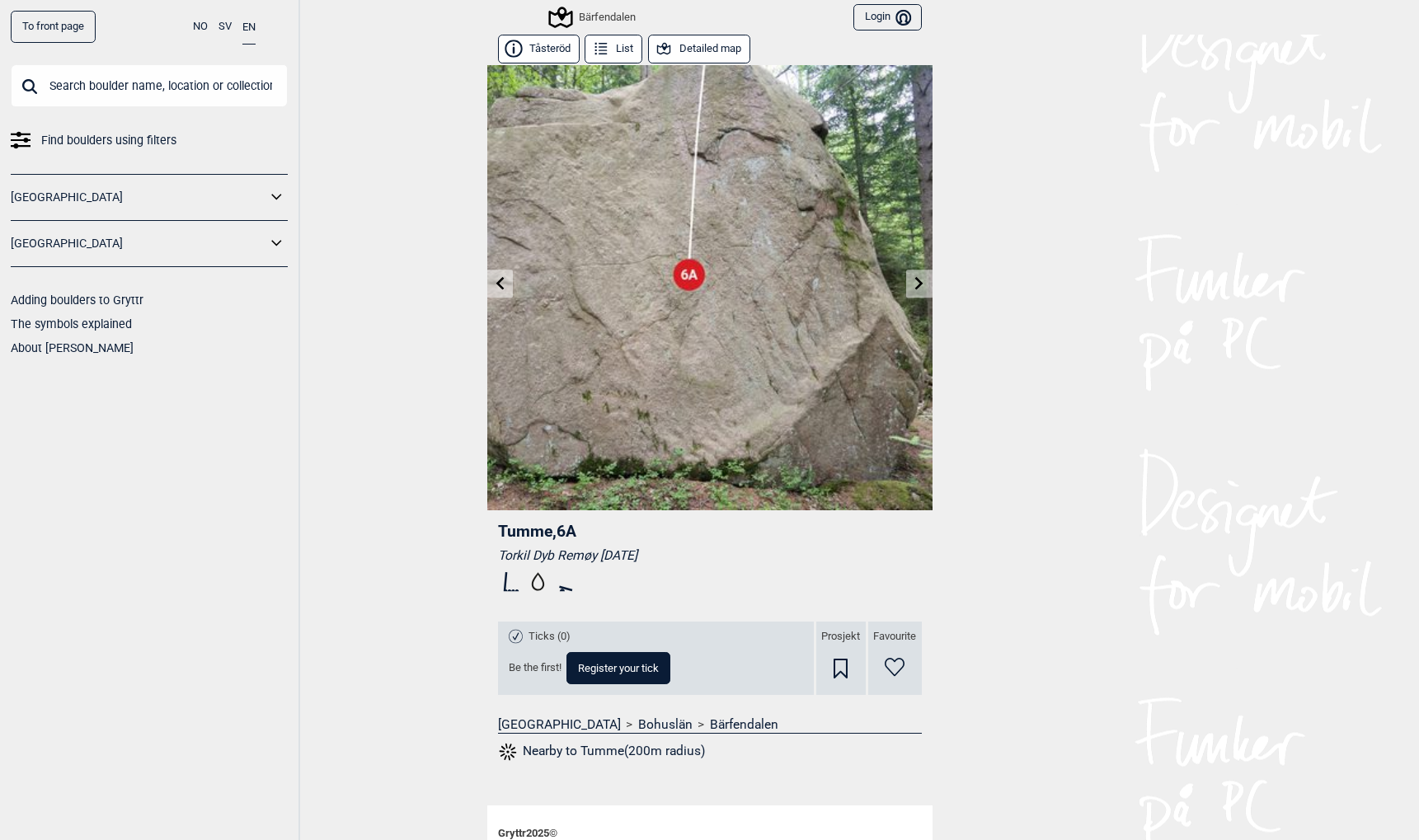
click at [52, 22] on link "To front page" at bounding box center [53, 27] width 85 height 32
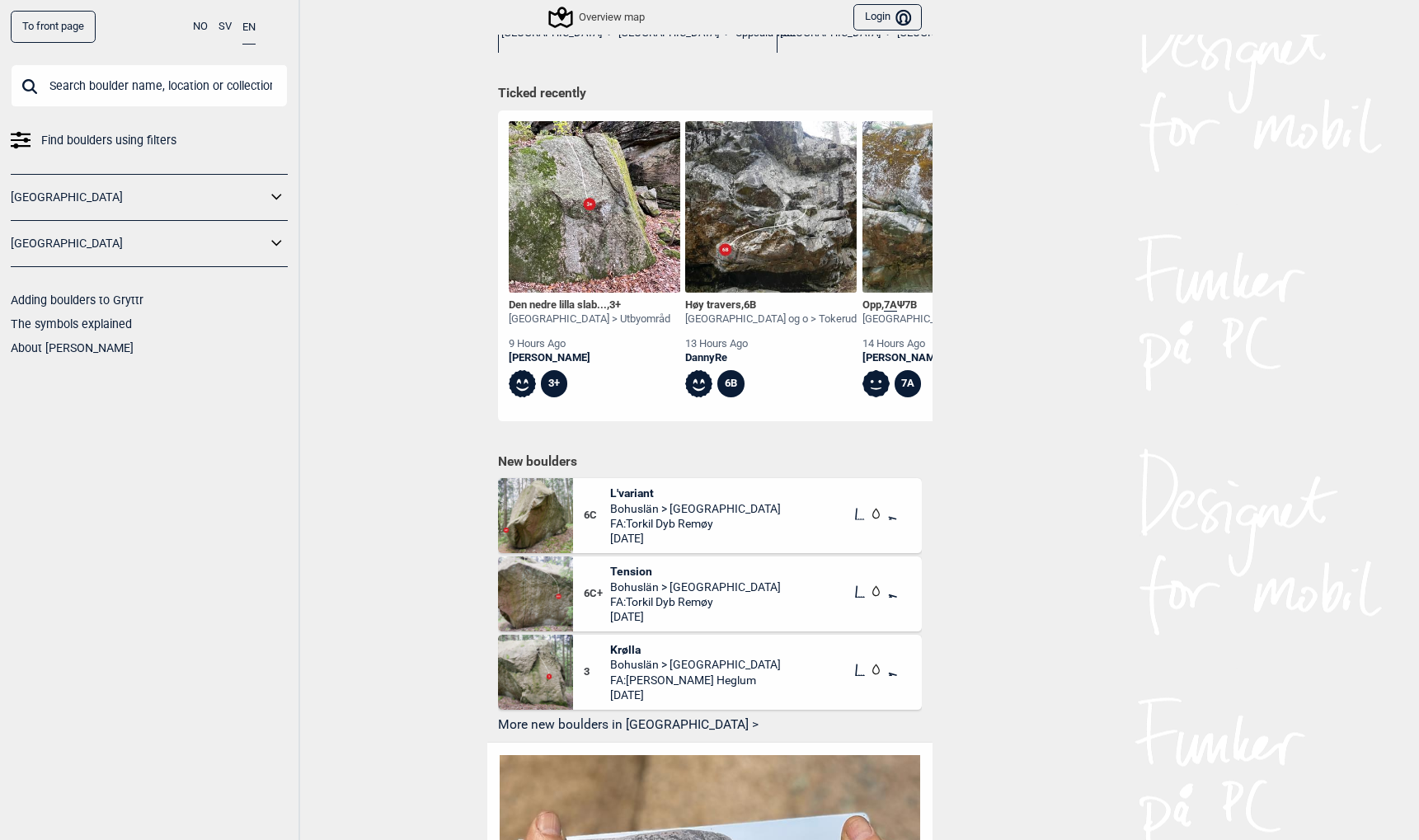
scroll to position [688, 0]
